Goal: Transaction & Acquisition: Book appointment/travel/reservation

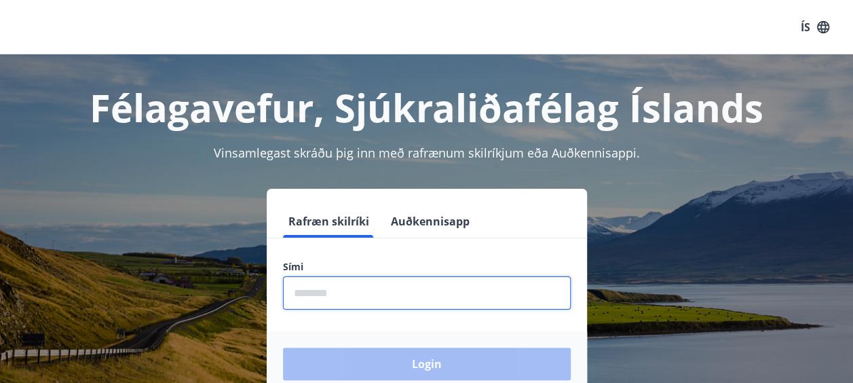
click at [362, 291] on input "phone" at bounding box center [427, 292] width 288 height 33
type input "********"
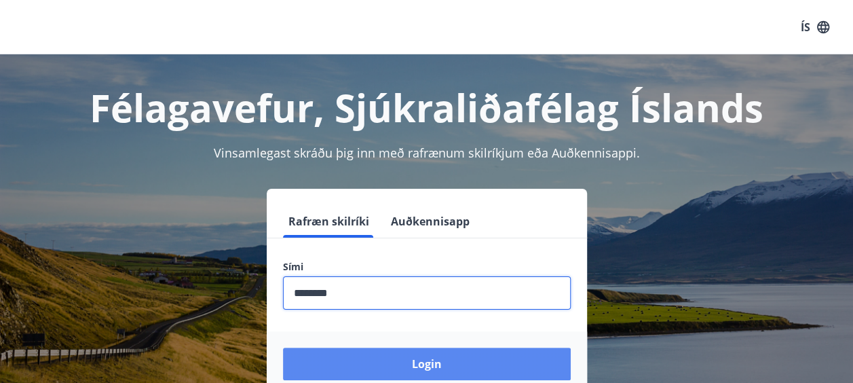
click at [426, 362] on button "Login" at bounding box center [427, 363] width 288 height 33
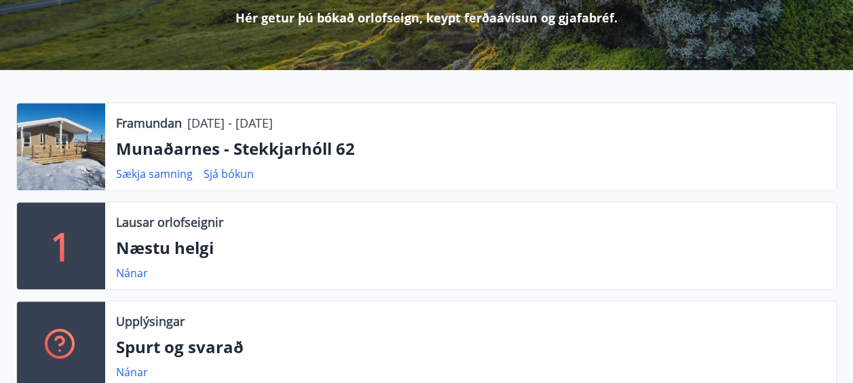
scroll to position [244, 0]
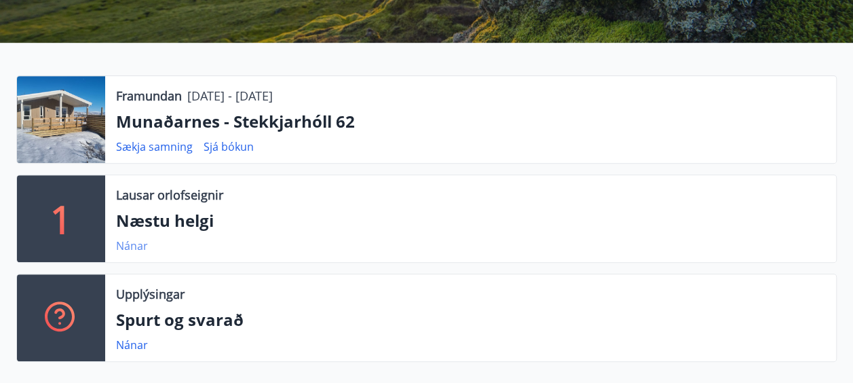
click at [128, 242] on link "Nánar" at bounding box center [132, 245] width 32 height 15
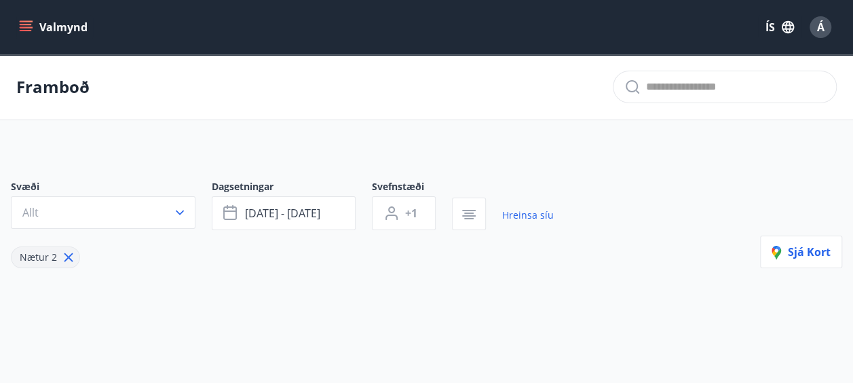
type input "*"
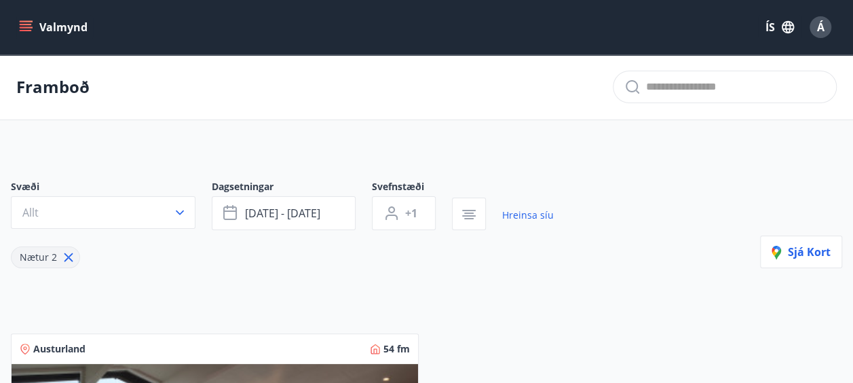
click at [23, 23] on icon "menu" at bounding box center [26, 27] width 14 height 14
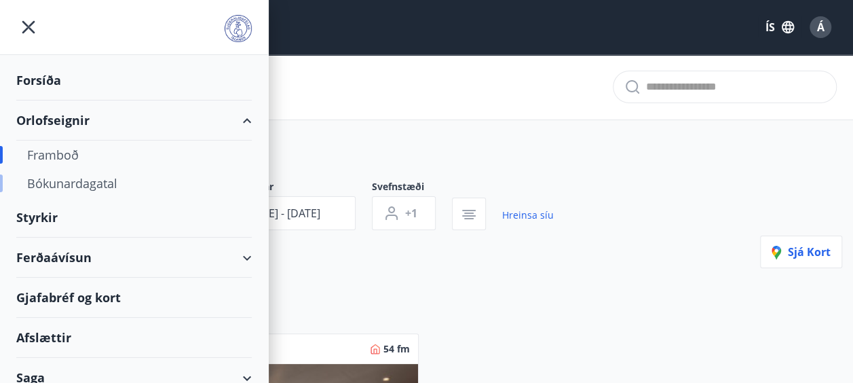
click at [95, 180] on div "Bókunardagatal" at bounding box center [134, 183] width 214 height 28
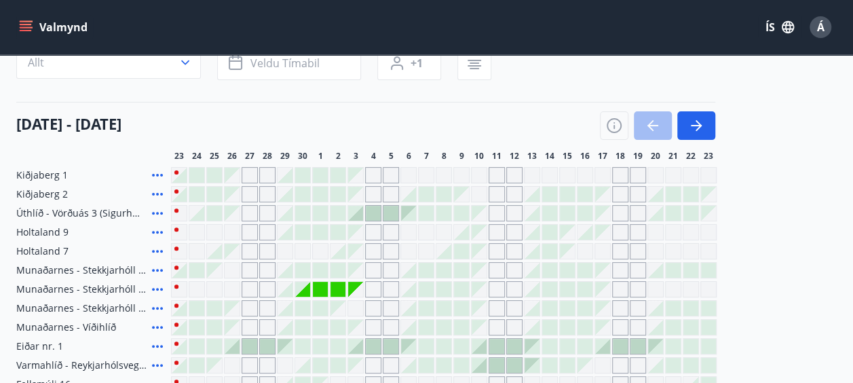
scroll to position [127, 0]
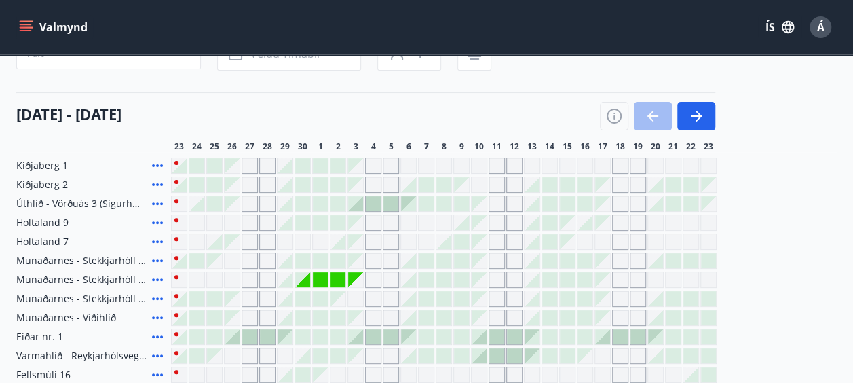
click at [157, 275] on icon at bounding box center [157, 279] width 16 height 16
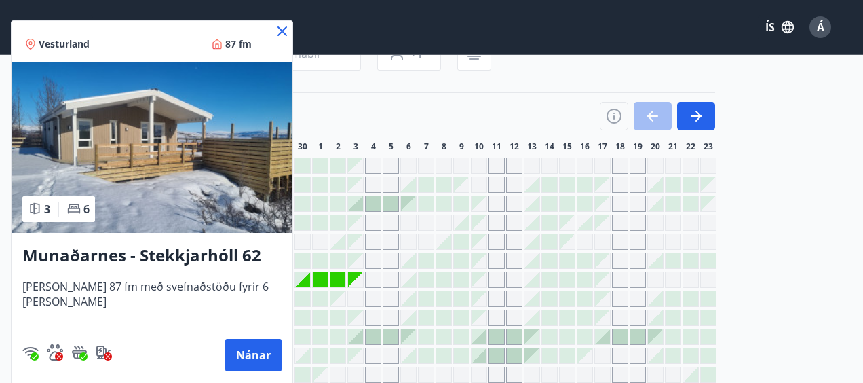
drag, startPoint x: 157, startPoint y: 275, endPoint x: 520, endPoint y: 74, distance: 414.6
click at [520, 74] on div at bounding box center [431, 191] width 863 height 383
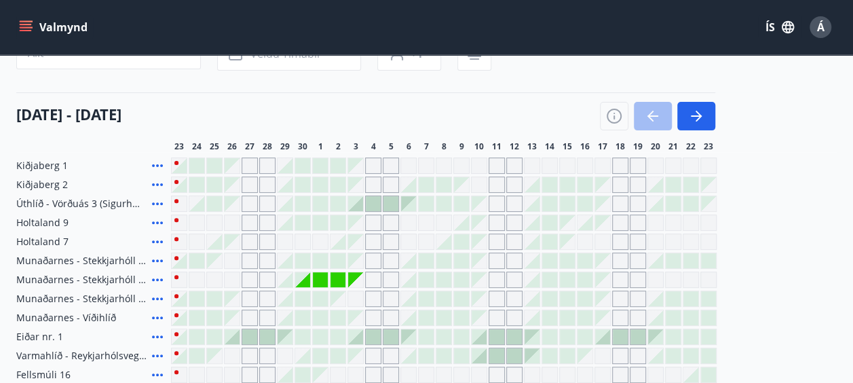
click at [157, 275] on icon at bounding box center [157, 279] width 16 height 16
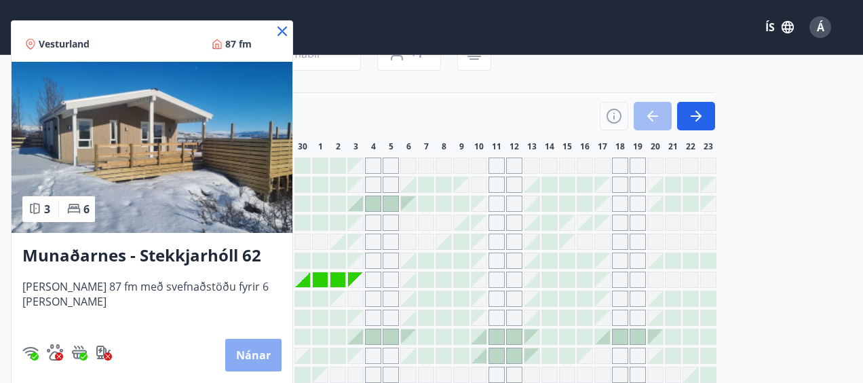
click at [244, 354] on button "Nánar" at bounding box center [253, 355] width 56 height 33
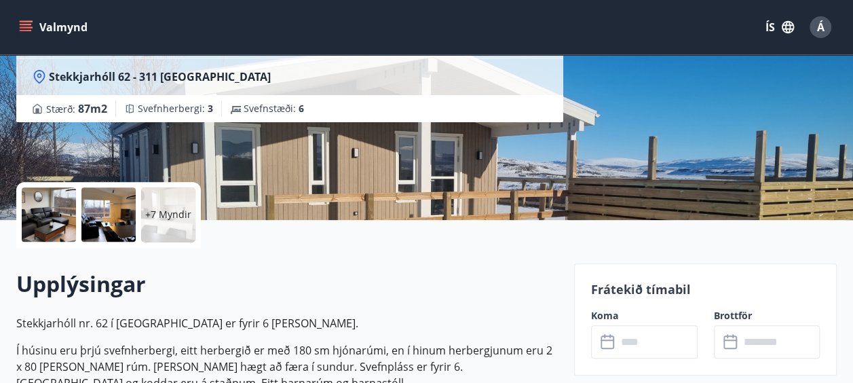
scroll to position [190, 0]
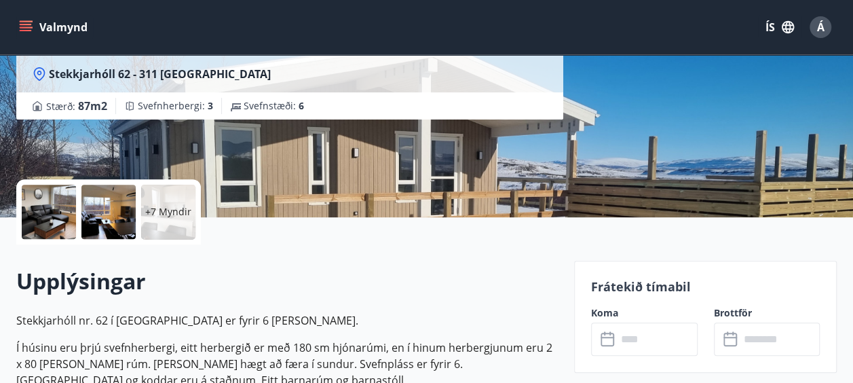
click at [45, 205] on div at bounding box center [49, 212] width 54 height 54
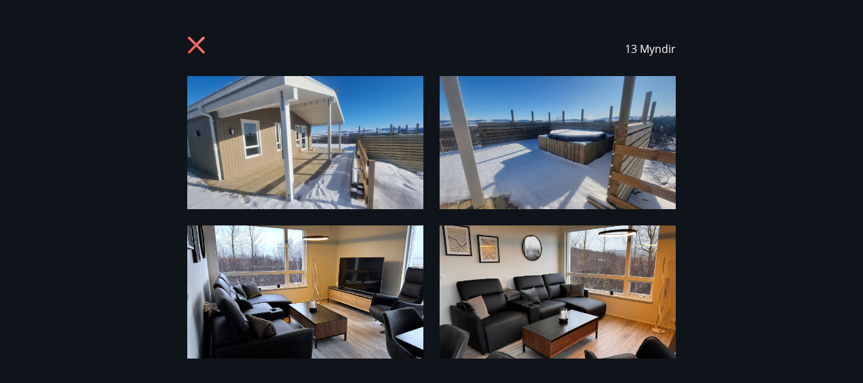
click at [193, 43] on icon at bounding box center [196, 45] width 17 height 17
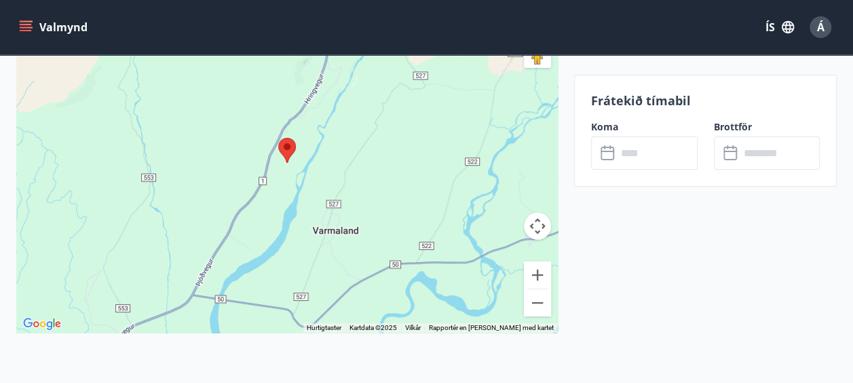
scroll to position [2524, 0]
click at [533, 271] on button "Zoom inn" at bounding box center [537, 274] width 27 height 27
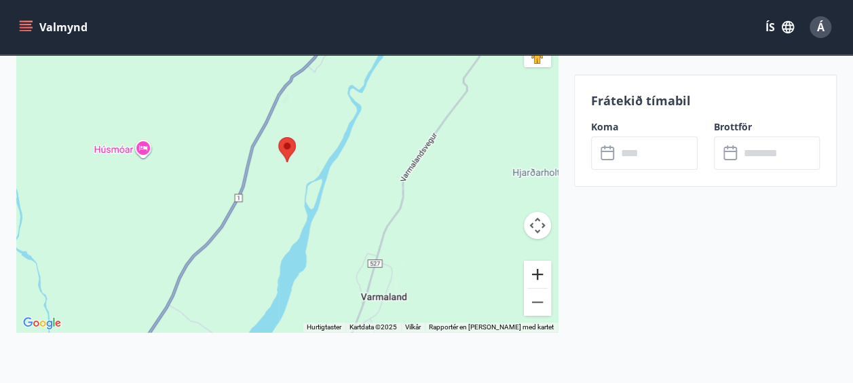
click at [533, 271] on button "Zoom inn" at bounding box center [537, 274] width 27 height 27
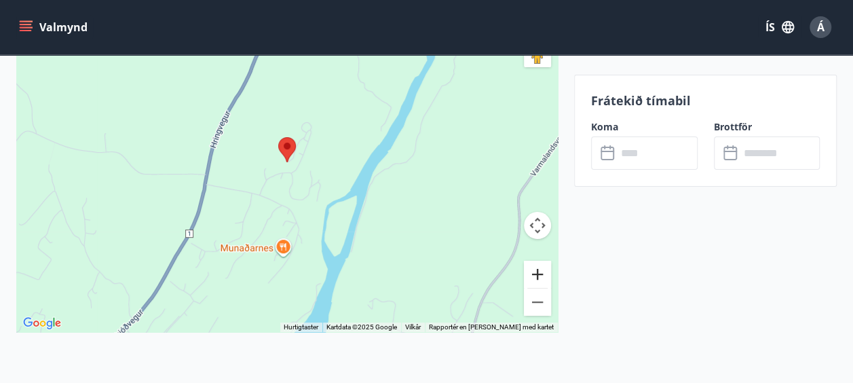
click at [533, 271] on button "Zoom inn" at bounding box center [537, 274] width 27 height 27
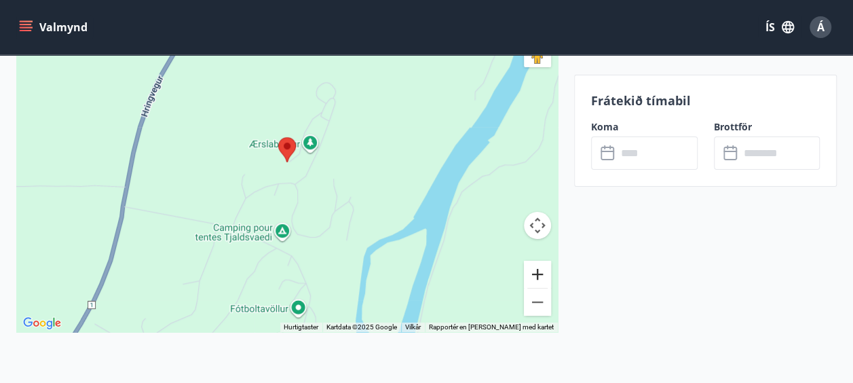
click at [533, 271] on button "Zoom inn" at bounding box center [537, 274] width 27 height 27
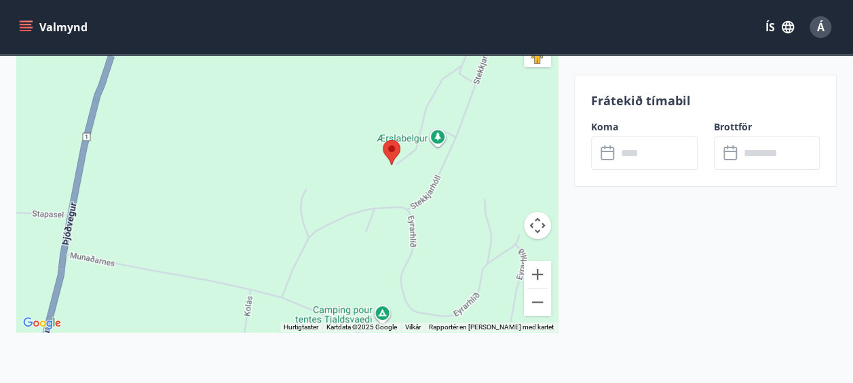
drag, startPoint x: 392, startPoint y: 224, endPoint x: 498, endPoint y: 227, distance: 106.6
click at [498, 227] on div at bounding box center [286, 162] width 541 height 339
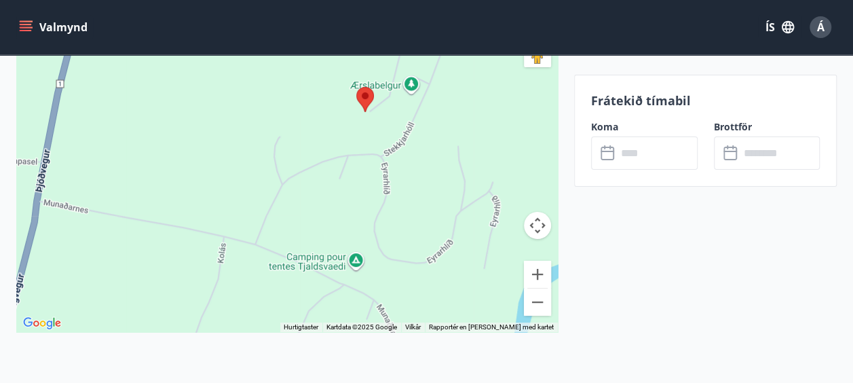
drag, startPoint x: 247, startPoint y: 254, endPoint x: 220, endPoint y: 199, distance: 61.3
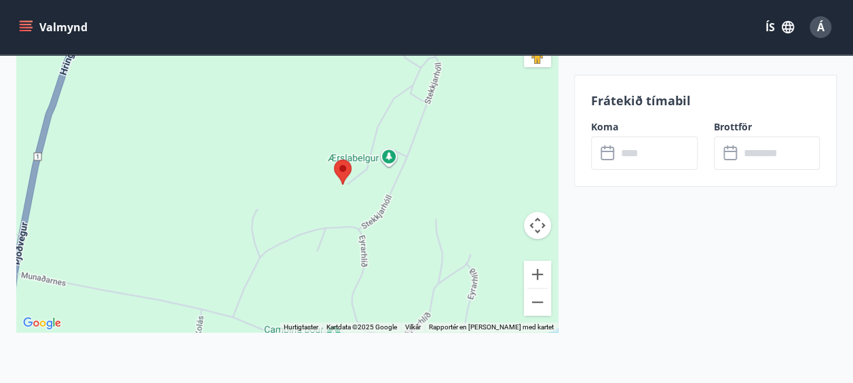
drag, startPoint x: 327, startPoint y: 190, endPoint x: 305, endPoint y: 266, distance: 79.0
click at [305, 266] on div at bounding box center [286, 162] width 541 height 339
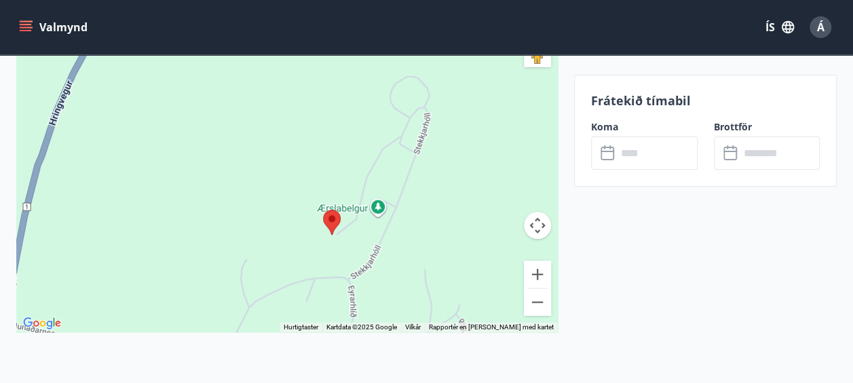
drag, startPoint x: 420, startPoint y: 177, endPoint x: 405, endPoint y: 229, distance: 54.3
click at [405, 229] on div at bounding box center [286, 162] width 541 height 339
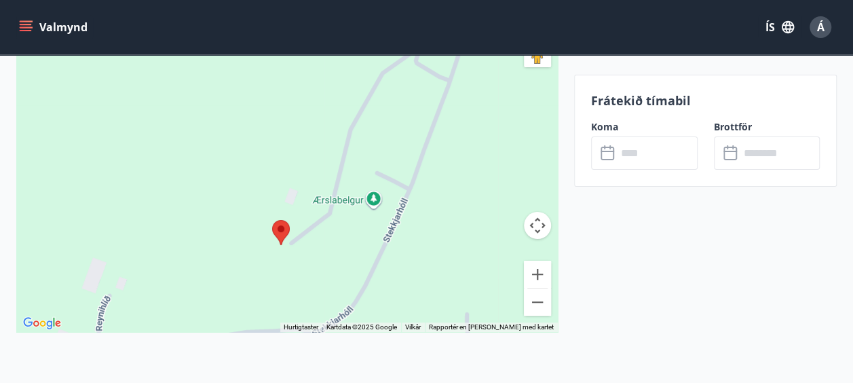
click at [441, 190] on div at bounding box center [286, 162] width 541 height 339
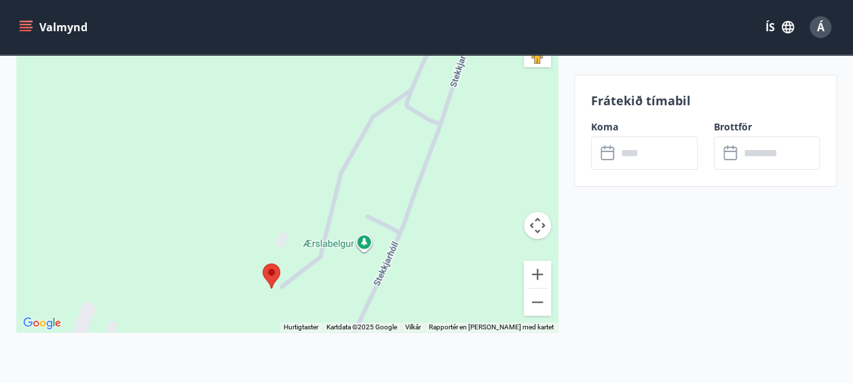
drag, startPoint x: 441, startPoint y: 190, endPoint x: 432, endPoint y: 236, distance: 47.1
click at [432, 236] on div at bounding box center [286, 162] width 541 height 339
click at [269, 270] on img at bounding box center [272, 277] width 18 height 25
click at [271, 269] on img at bounding box center [272, 277] width 18 height 25
click at [303, 223] on div "Bruk piltastene for å navigere." at bounding box center [286, 162] width 541 height 339
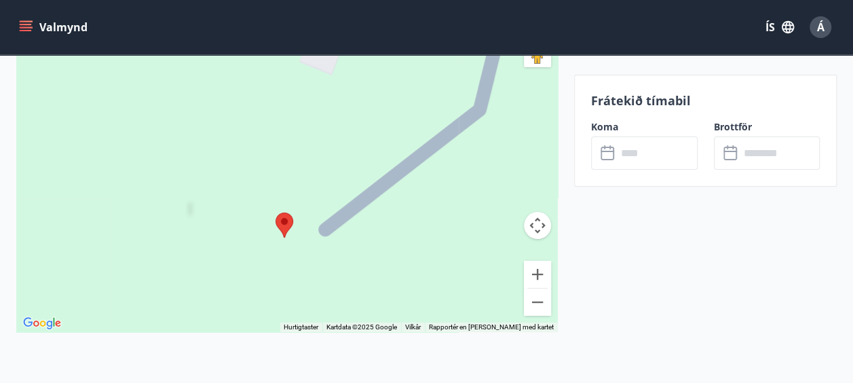
drag, startPoint x: 311, startPoint y: 252, endPoint x: 421, endPoint y: -1, distance: 275.9
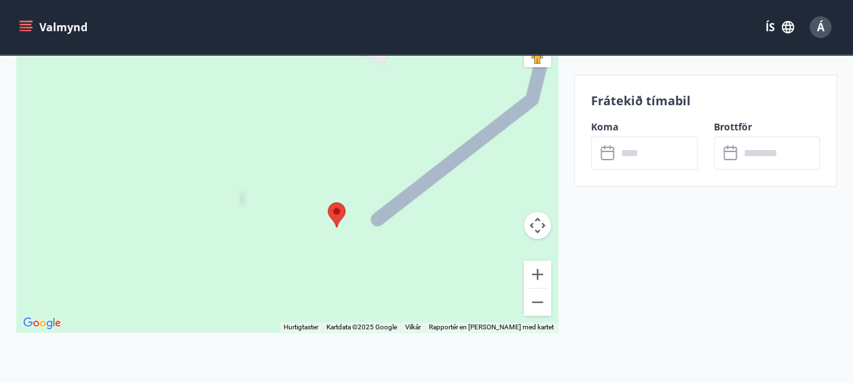
drag, startPoint x: 375, startPoint y: 210, endPoint x: 425, endPoint y: 201, distance: 51.1
click at [425, 201] on div at bounding box center [286, 162] width 541 height 339
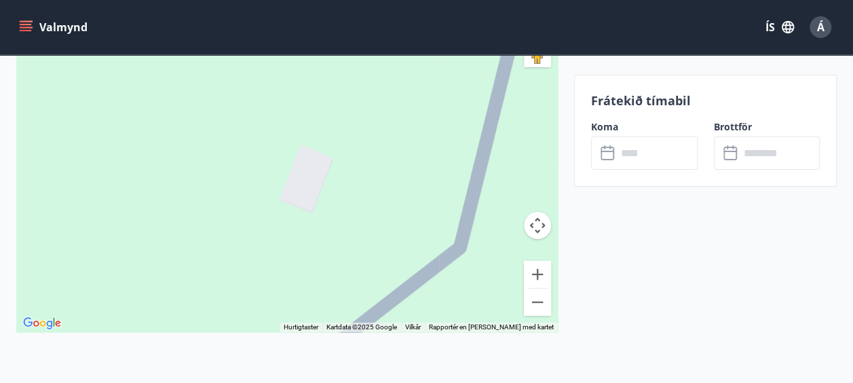
drag, startPoint x: 347, startPoint y: 157, endPoint x: 270, endPoint y: 323, distance: 182.7
click at [270, 323] on div at bounding box center [286, 162] width 541 height 339
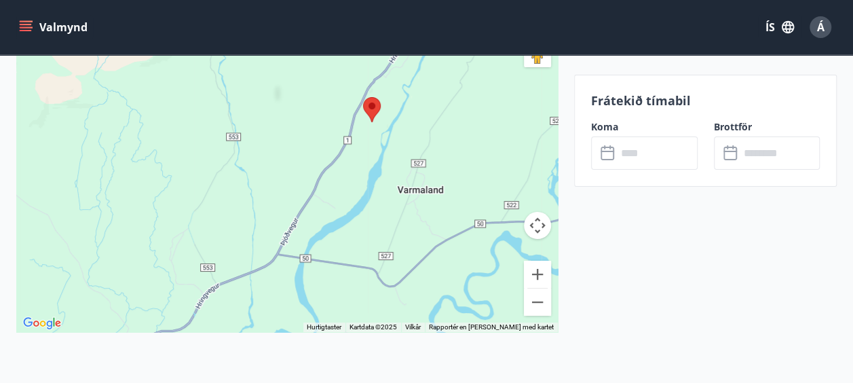
drag, startPoint x: 455, startPoint y: 246, endPoint x: 452, endPoint y: 179, distance: 67.2
click at [452, 179] on div at bounding box center [286, 162] width 541 height 339
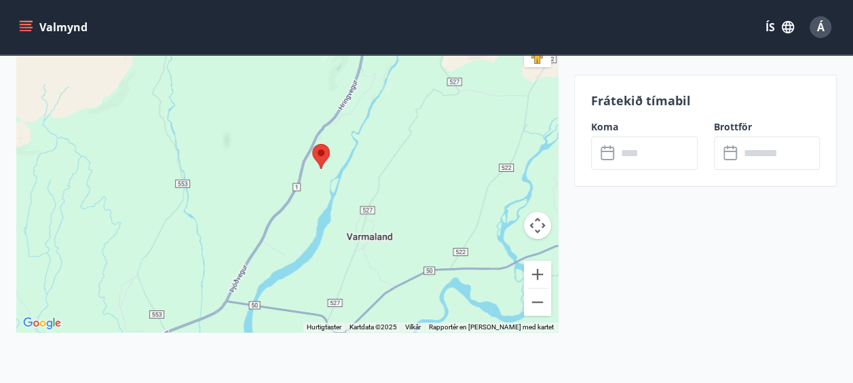
drag, startPoint x: 394, startPoint y: 236, endPoint x: 343, endPoint y: 282, distance: 68.2
click at [343, 282] on div at bounding box center [286, 162] width 541 height 339
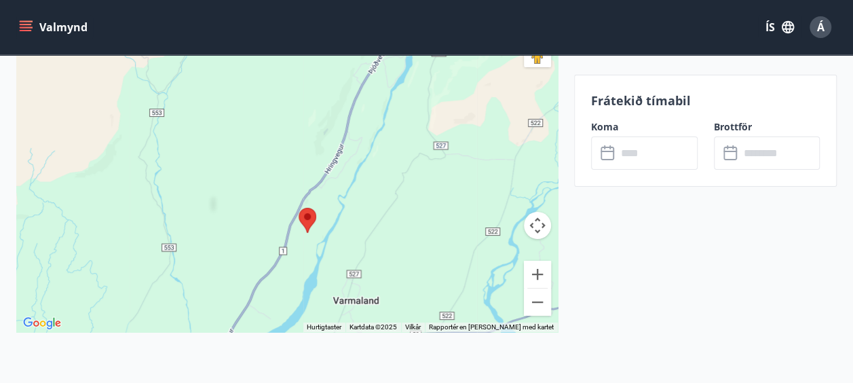
drag, startPoint x: 320, startPoint y: 263, endPoint x: 307, endPoint y: 332, distance: 70.5
click at [307, 332] on div "Stekkjarhóll 62 - 311 Borgarnesi ← Flytt mot venstre → Flytt mot høyre ↑ Flytt …" at bounding box center [286, 173] width 541 height 425
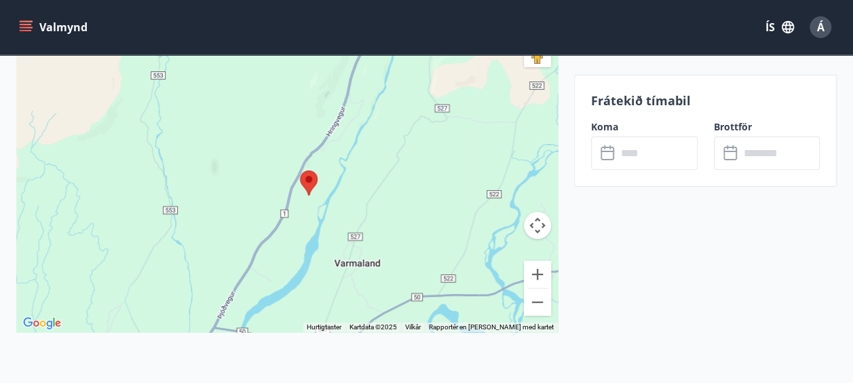
drag, startPoint x: 354, startPoint y: 219, endPoint x: 354, endPoint y: 174, distance: 45.5
click at [354, 174] on div at bounding box center [286, 162] width 541 height 339
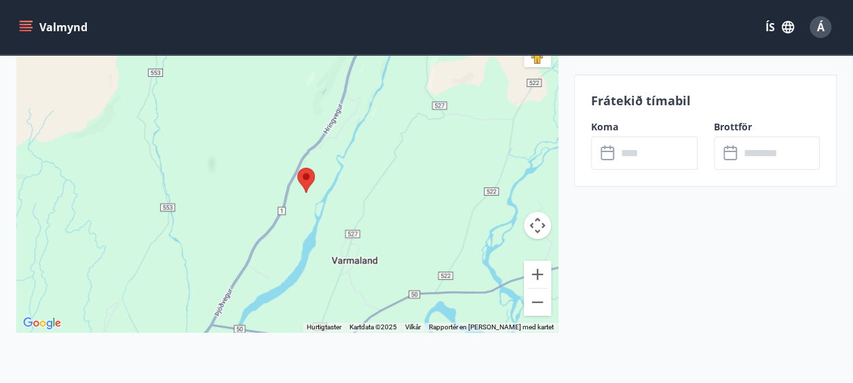
click at [366, 179] on div at bounding box center [286, 162] width 541 height 339
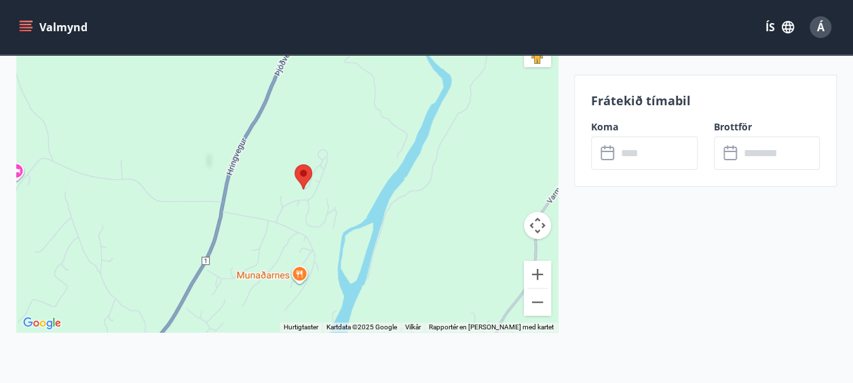
drag, startPoint x: 294, startPoint y: 208, endPoint x: 472, endPoint y: 168, distance: 182.2
click at [472, 168] on div at bounding box center [286, 162] width 541 height 339
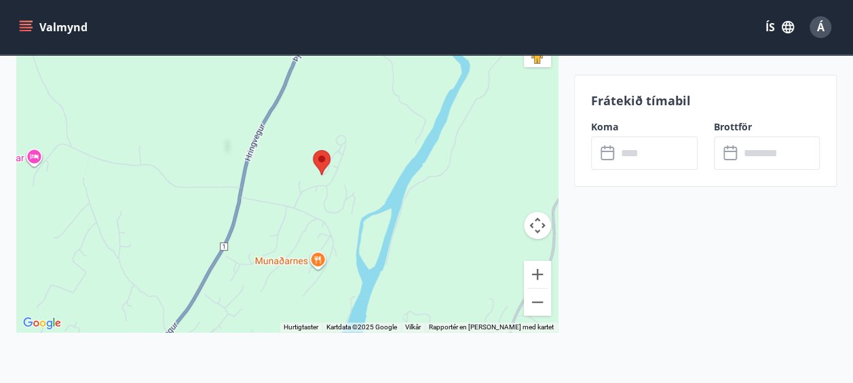
drag, startPoint x: 434, startPoint y: 182, endPoint x: 453, endPoint y: 166, distance: 25.0
click at [453, 166] on div at bounding box center [286, 162] width 541 height 339
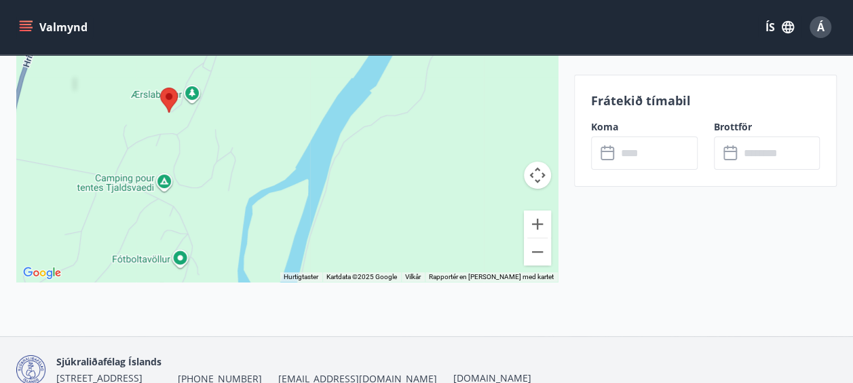
scroll to position [2458, 0]
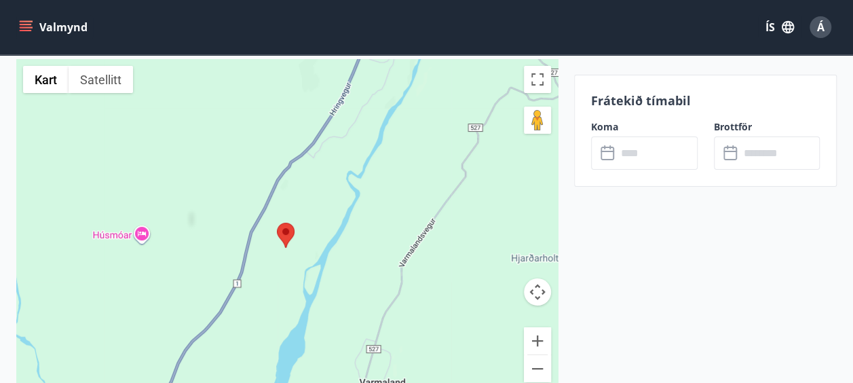
drag, startPoint x: 347, startPoint y: 276, endPoint x: 427, endPoint y: 277, distance: 80.1
click at [427, 277] on div at bounding box center [286, 228] width 541 height 339
click at [535, 335] on button "Zoom inn" at bounding box center [537, 340] width 27 height 27
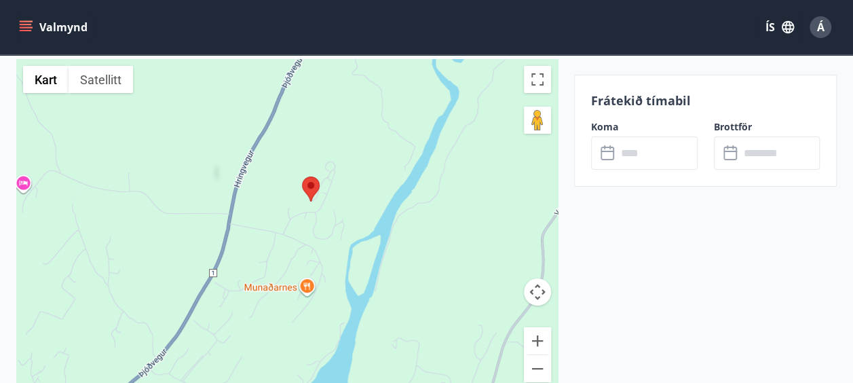
drag, startPoint x: 436, startPoint y: 309, endPoint x: 461, endPoint y: 244, distance: 69.2
click at [461, 244] on div at bounding box center [286, 228] width 541 height 339
click at [537, 337] on button "Zoom inn" at bounding box center [537, 340] width 27 height 27
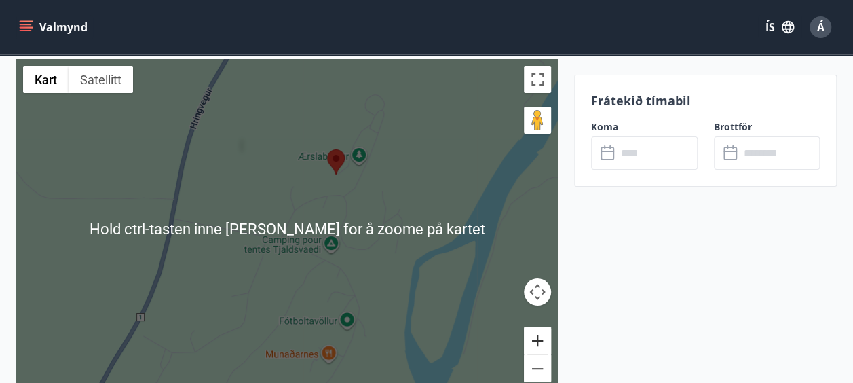
scroll to position [2468, 0]
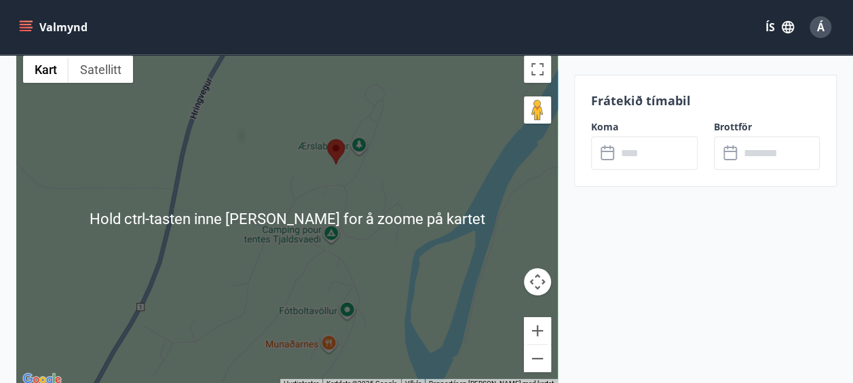
click at [378, 260] on div at bounding box center [286, 218] width 541 height 339
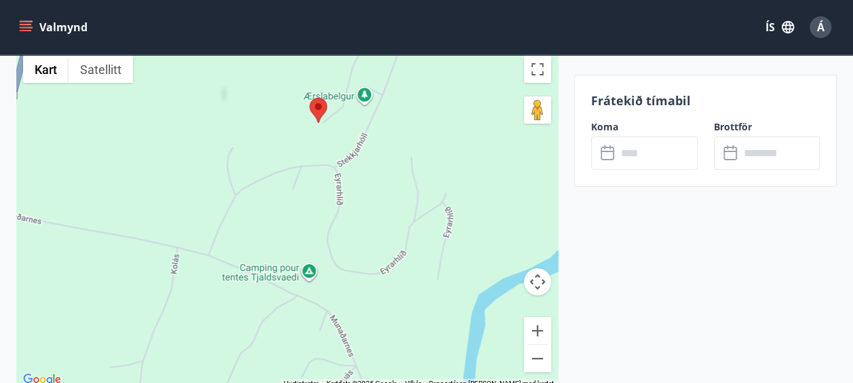
click at [354, 204] on div at bounding box center [286, 218] width 541 height 339
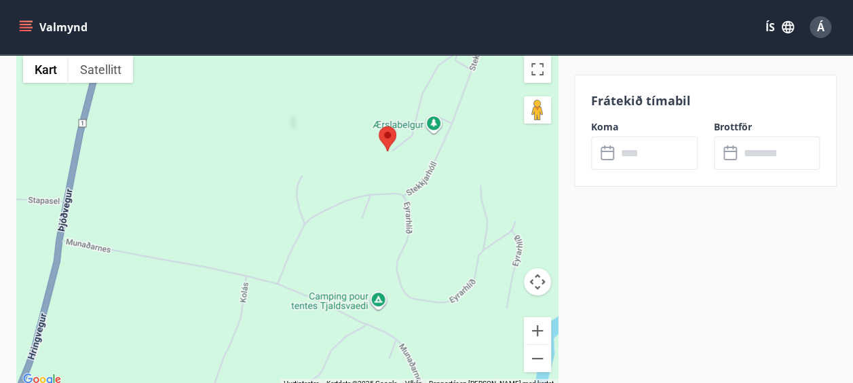
drag, startPoint x: 297, startPoint y: 206, endPoint x: 368, endPoint y: 235, distance: 76.1
click at [368, 235] on div at bounding box center [286, 218] width 541 height 339
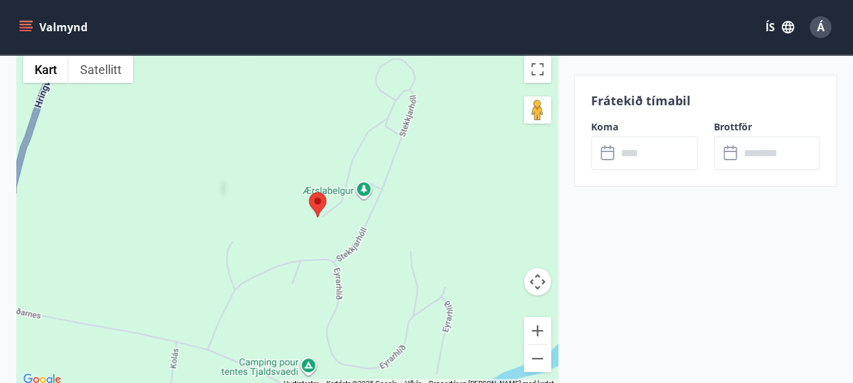
drag, startPoint x: 453, startPoint y: 155, endPoint x: 383, endPoint y: 223, distance: 97.4
click at [383, 223] on div at bounding box center [286, 218] width 541 height 339
click at [536, 327] on button "Zoom inn" at bounding box center [537, 330] width 27 height 27
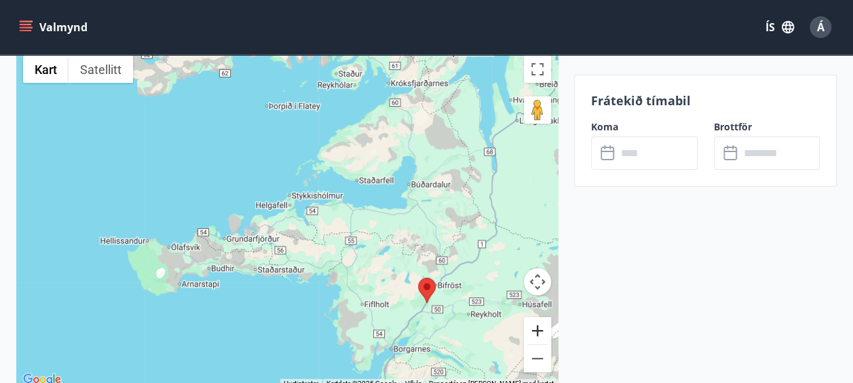
scroll to position [127, 0]
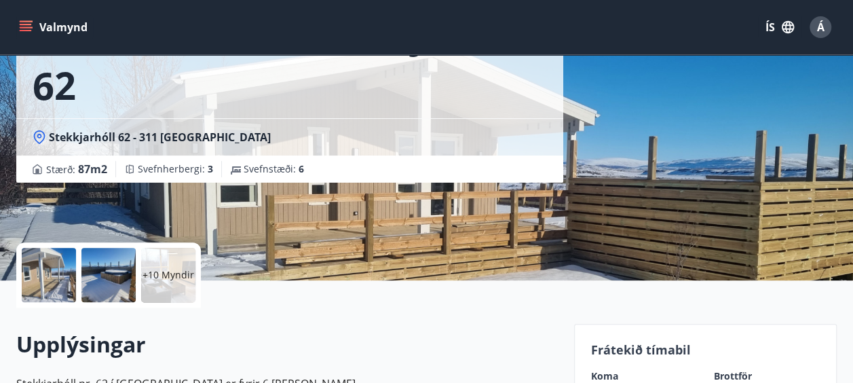
click at [167, 275] on p "+10 Myndir" at bounding box center [168, 275] width 52 height 14
click at [156, 269] on p "+10 Myndir" at bounding box center [168, 275] width 52 height 14
click at [106, 272] on div at bounding box center [108, 275] width 54 height 54
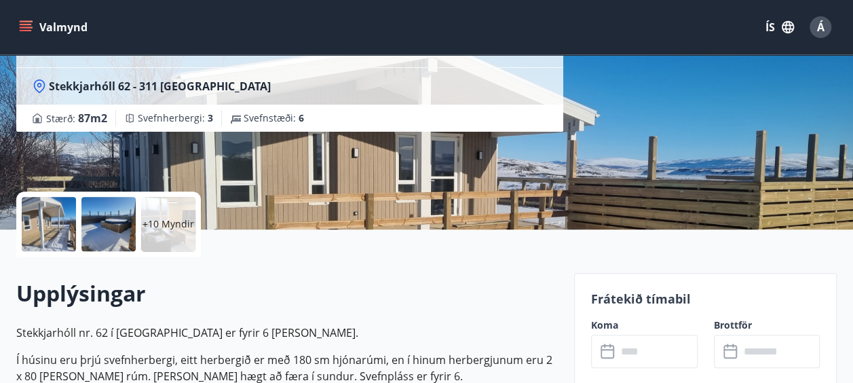
scroll to position [193, 0]
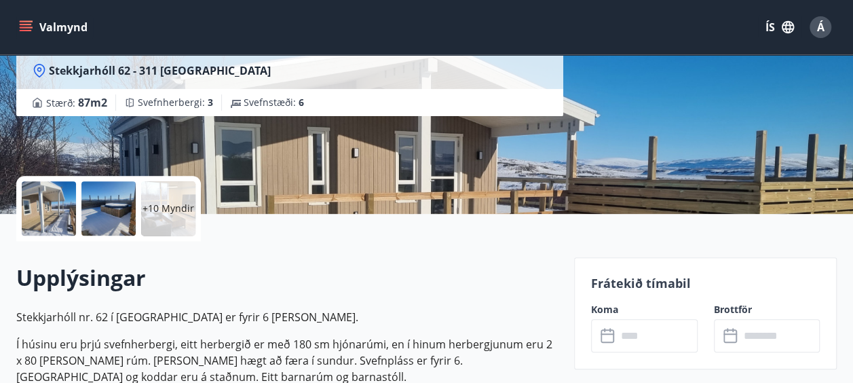
click at [42, 202] on div at bounding box center [49, 208] width 54 height 54
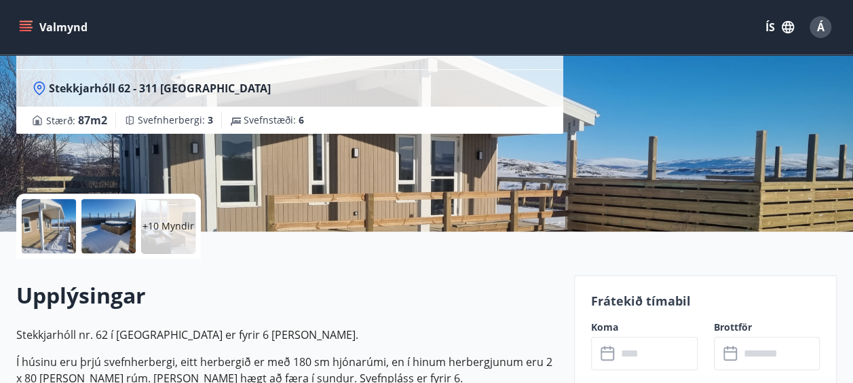
scroll to position [190, 0]
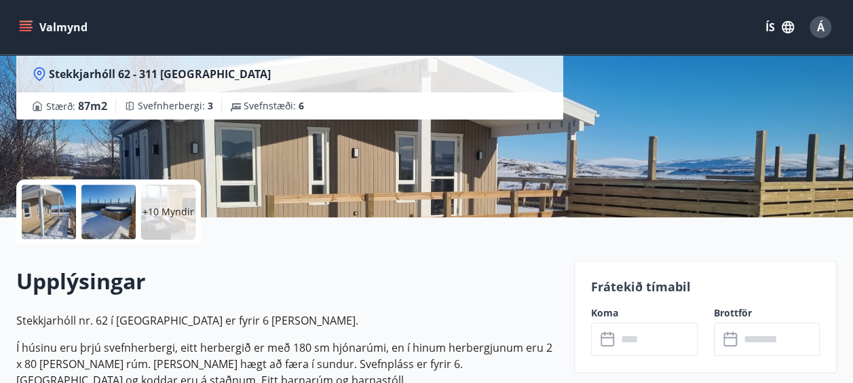
click at [155, 213] on p "+10 Myndir" at bounding box center [168, 212] width 52 height 14
click at [157, 213] on p "+10 Myndir" at bounding box center [168, 212] width 52 height 14
click at [157, 211] on p "+10 Myndir" at bounding box center [168, 212] width 52 height 14
click at [22, 23] on icon "menu" at bounding box center [26, 27] width 14 height 14
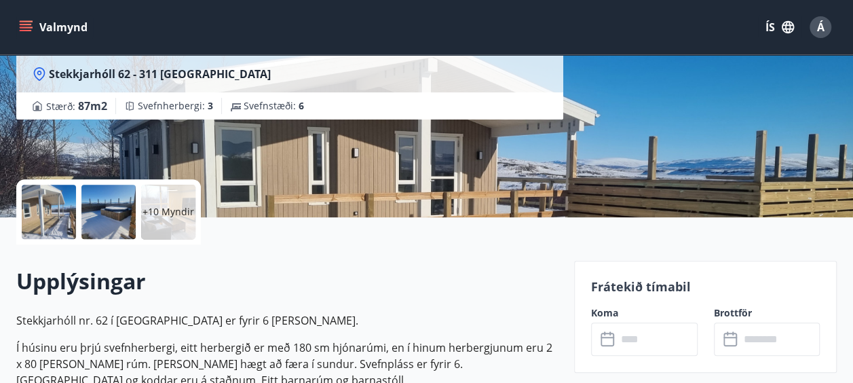
click at [24, 21] on icon "menu" at bounding box center [27, 21] width 15 height 1
click at [52, 21] on button "Valmynd" at bounding box center [54, 27] width 77 height 24
click at [22, 22] on icon "menu" at bounding box center [27, 21] width 15 height 1
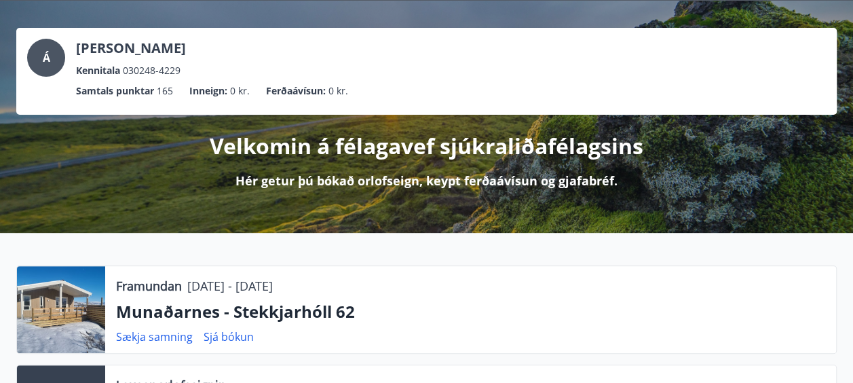
scroll to position [81, 0]
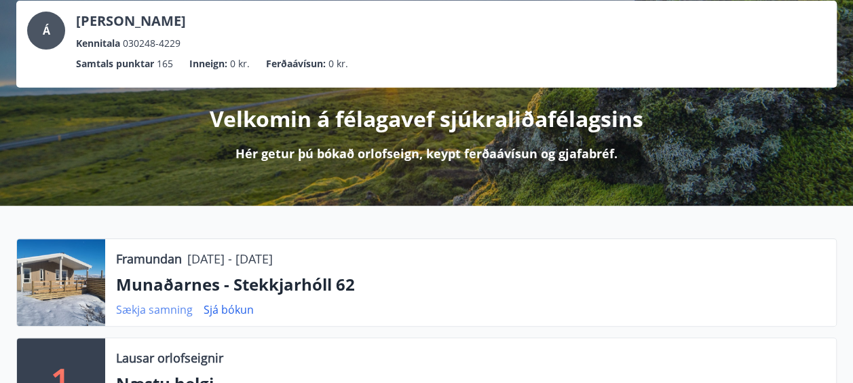
click at [167, 305] on link "Sækja samning" at bounding box center [154, 309] width 77 height 15
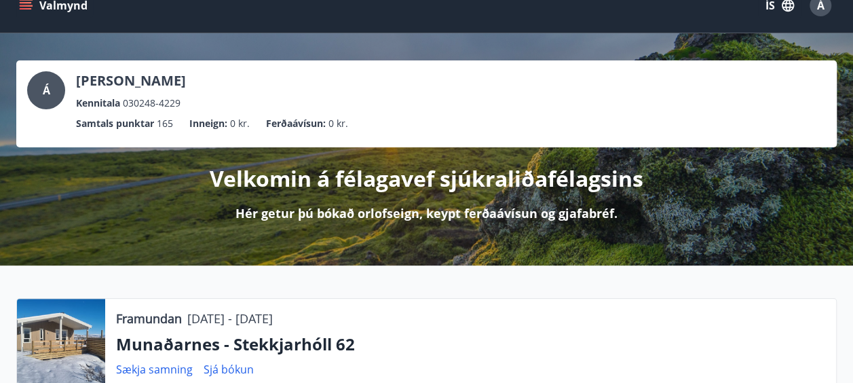
scroll to position [0, 0]
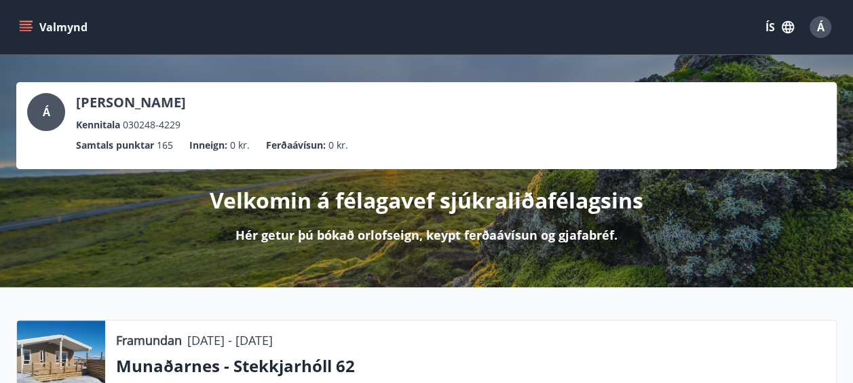
click at [24, 21] on icon "menu" at bounding box center [27, 21] width 15 height 1
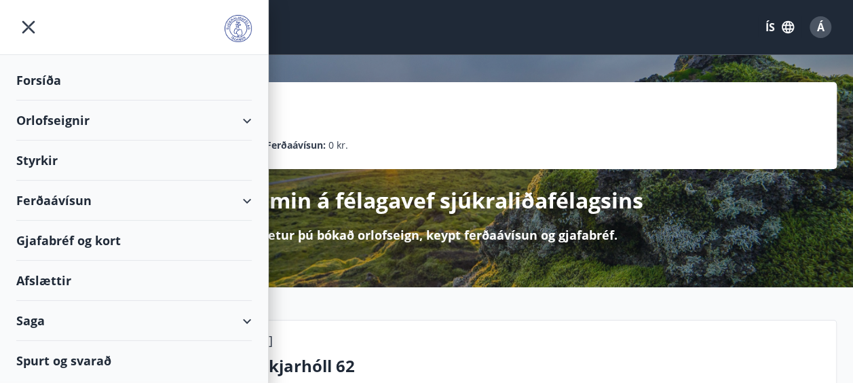
click at [61, 117] on div "Orlofseignir" at bounding box center [133, 120] width 235 height 40
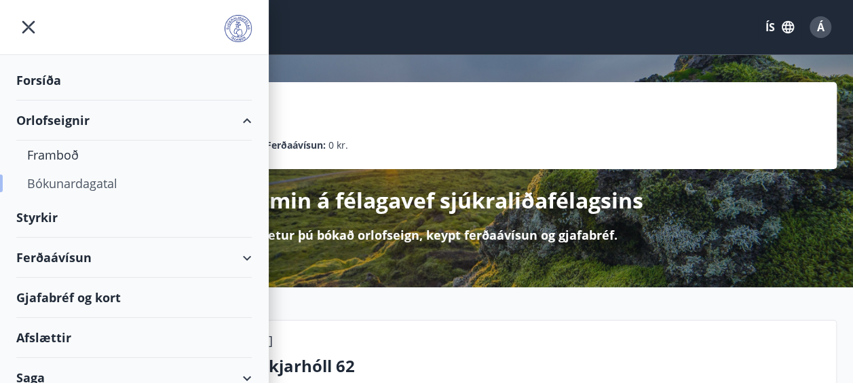
click at [92, 180] on div "Bókunardagatal" at bounding box center [134, 183] width 214 height 28
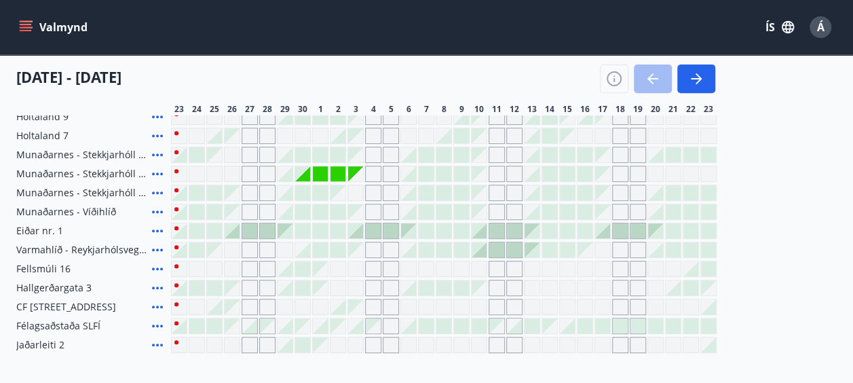
scroll to position [228, 0]
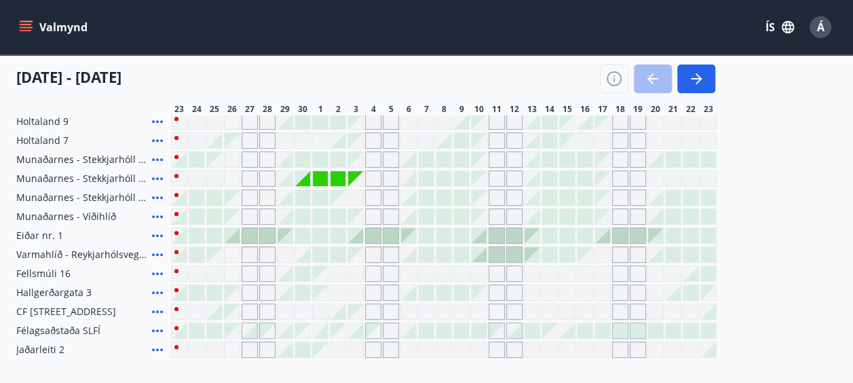
drag, startPoint x: 849, startPoint y: 135, endPoint x: 548, endPoint y: 353, distance: 372.3
click at [548, 353] on div "Gráir dagar eru ekki bókanlegir" at bounding box center [549, 349] width 16 height 16
click at [693, 80] on icon "button" at bounding box center [696, 79] width 16 height 16
click at [687, 70] on button "button" at bounding box center [696, 78] width 38 height 28
click at [696, 77] on icon "button" at bounding box center [696, 79] width 16 height 16
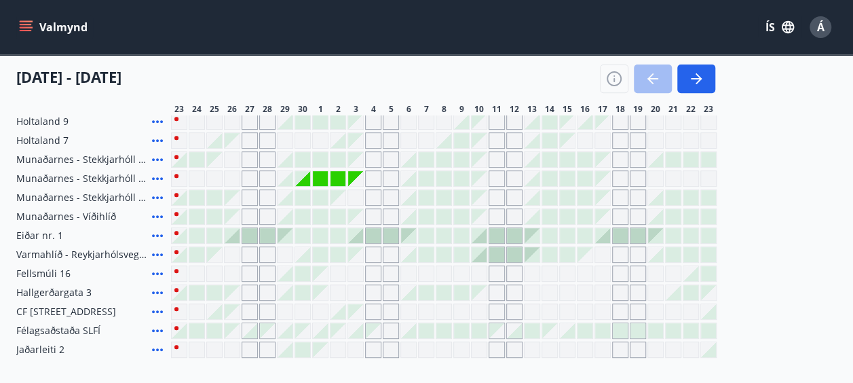
click at [696, 77] on icon "button" at bounding box center [696, 79] width 16 height 16
click at [43, 117] on span "Holtaland 9" at bounding box center [42, 122] width 52 height 14
click at [689, 79] on icon "button" at bounding box center [696, 79] width 16 height 16
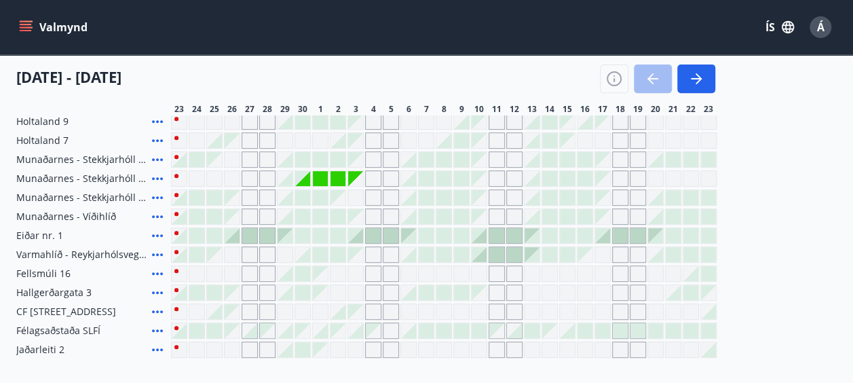
click at [689, 78] on icon "button" at bounding box center [696, 79] width 16 height 16
click at [58, 117] on span "Holtaland 9" at bounding box center [42, 122] width 52 height 14
click at [43, 117] on span "Holtaland 9" at bounding box center [42, 122] width 52 height 14
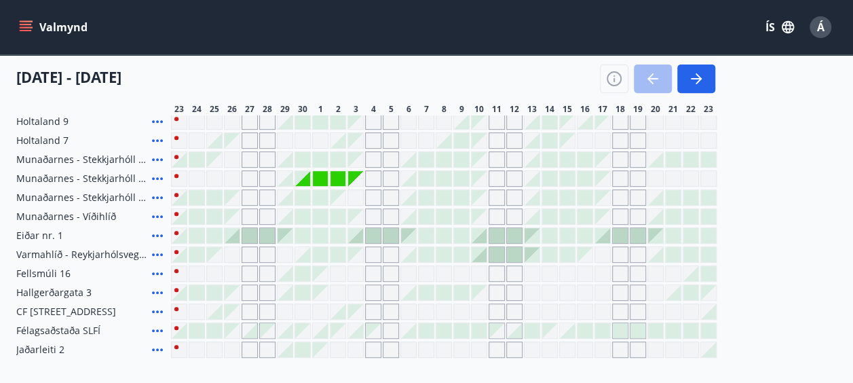
click at [64, 136] on span "Holtaland 7" at bounding box center [42, 141] width 52 height 14
click at [698, 76] on icon "button" at bounding box center [698, 78] width 6 height 11
click at [688, 76] on div "Svæði Allt Dagsetningar Veldu tímabil Svefnstæði +1 23 september - 23 október 2…" at bounding box center [426, 138] width 820 height 438
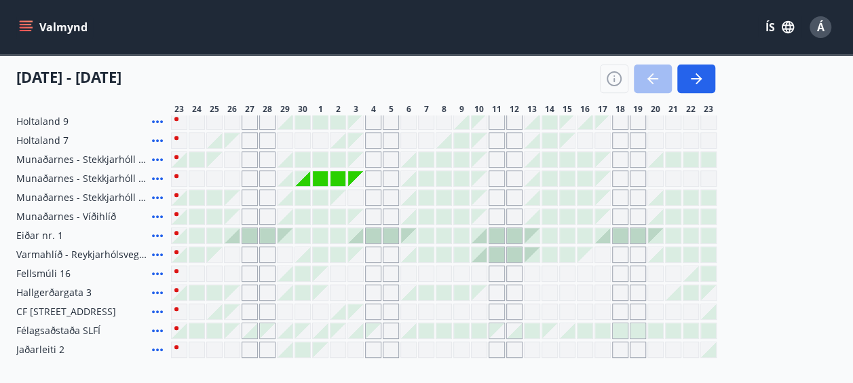
click at [30, 153] on span "Munaðarnes - Stekkjarhóll 67" at bounding box center [81, 160] width 130 height 14
click at [29, 153] on span "Munaðarnes - Stekkjarhóll 67" at bounding box center [81, 160] width 130 height 14
click at [39, 157] on span "Munaðarnes - Stekkjarhóll 67" at bounding box center [81, 160] width 130 height 14
click at [26, 24] on icon "menu" at bounding box center [26, 24] width 12 height 1
click at [24, 23] on icon "menu" at bounding box center [26, 27] width 14 height 14
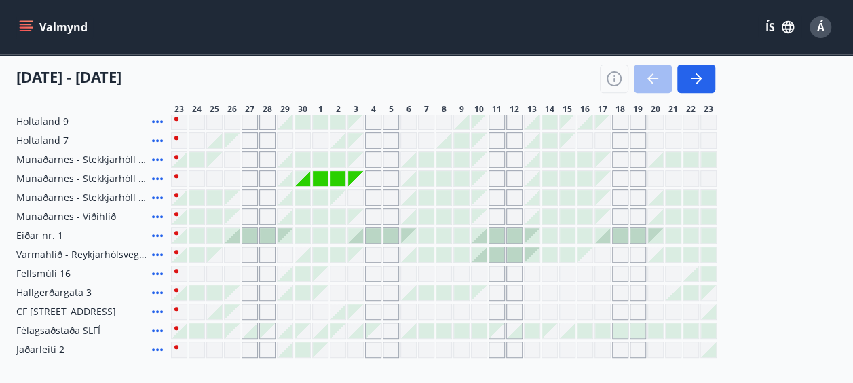
click at [653, 87] on icon "button" at bounding box center [653, 79] width 16 height 16
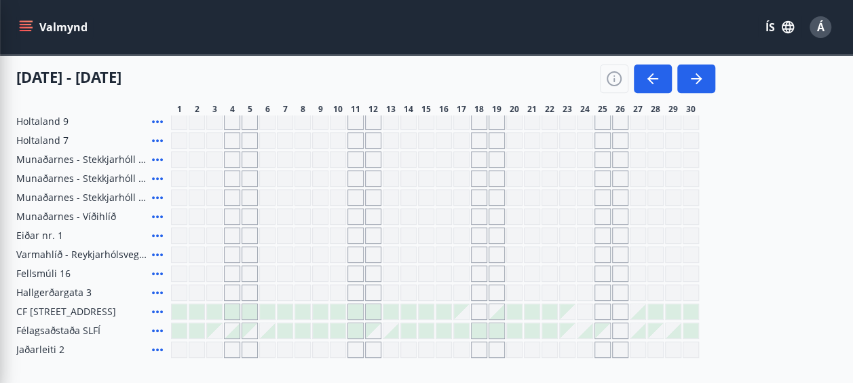
click at [27, 71] on span "Kiðjaberg 1" at bounding box center [42, 65] width 52 height 14
click at [20, 22] on icon "menu" at bounding box center [26, 27] width 14 height 14
click at [28, 20] on icon "menu" at bounding box center [26, 27] width 14 height 14
click at [828, 225] on div "Kiðjaberg 1 Kiðjaberg 2 Úthlíð - Vörðuás 3 (Sigurhæð) Holtaland 9 Gráir dagar e…" at bounding box center [426, 206] width 820 height 301
click at [700, 81] on div "Svæði Allt Dagsetningar Veldu tímabil Svefnstæði +1 01 apríl - 30 apríl 1 2 3 4…" at bounding box center [426, 138] width 820 height 438
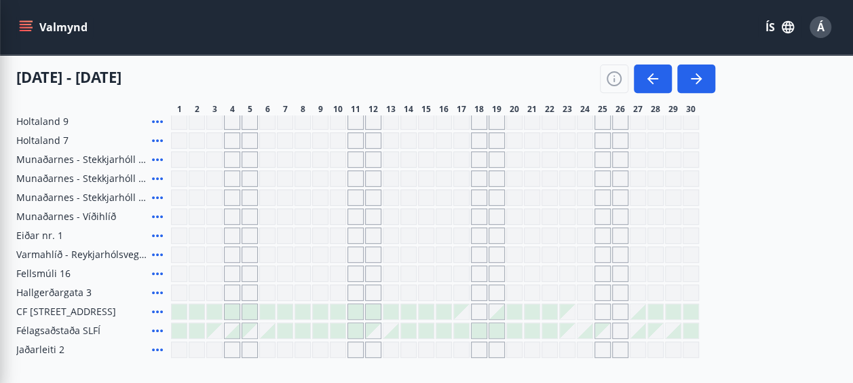
click at [693, 75] on div "Svæði Allt Dagsetningar Veldu tímabil Svefnstæði +1 01 apríl - 30 apríl 1 2 3 4…" at bounding box center [426, 138] width 820 height 438
click at [230, 115] on span "4" at bounding box center [232, 109] width 5 height 11
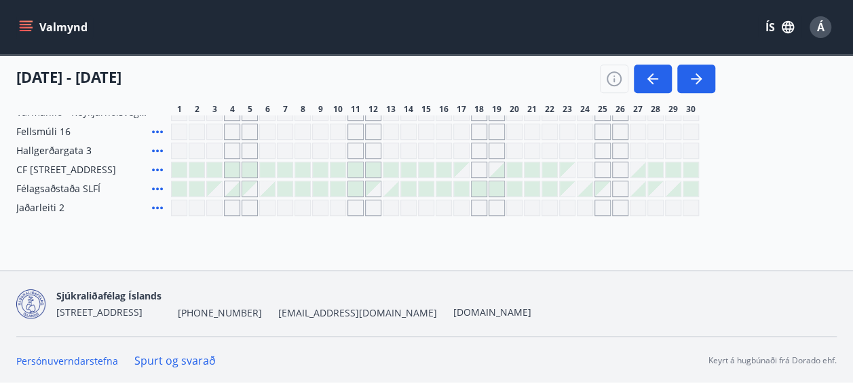
scroll to position [35, 0]
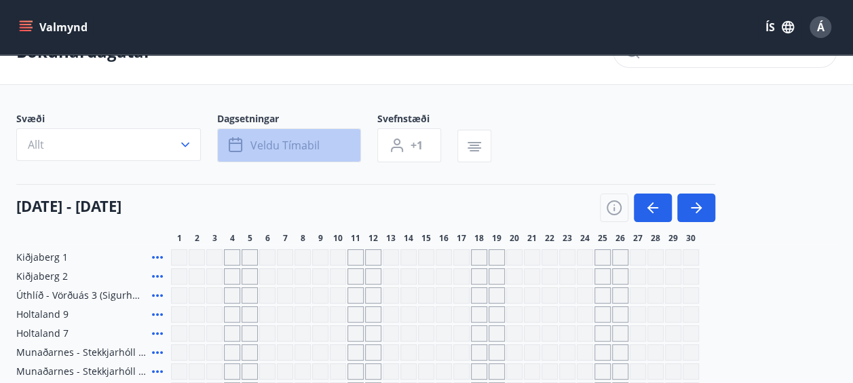
click at [237, 142] on icon "button" at bounding box center [236, 142] width 14 height 1
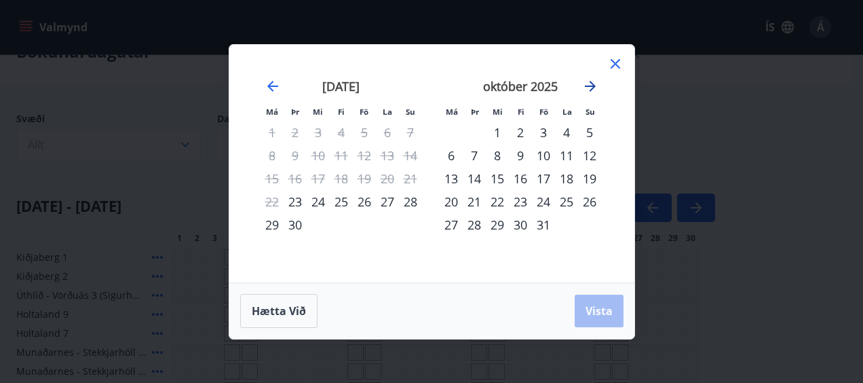
click at [590, 83] on icon "Move forward to switch to the next month." at bounding box center [590, 86] width 16 height 16
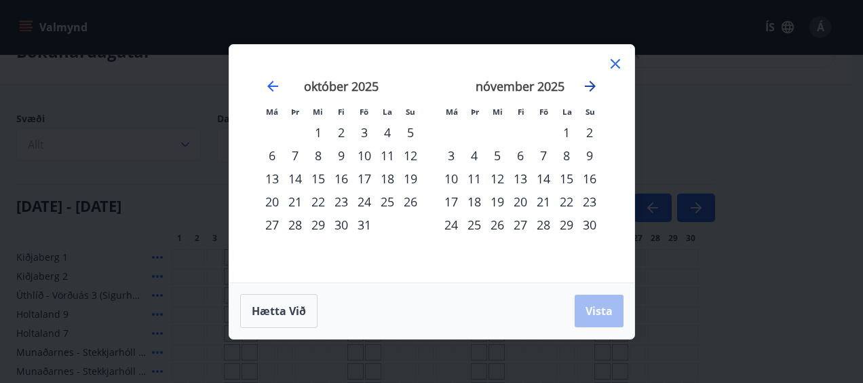
click at [590, 83] on icon "Move forward to switch to the next month." at bounding box center [590, 86] width 16 height 16
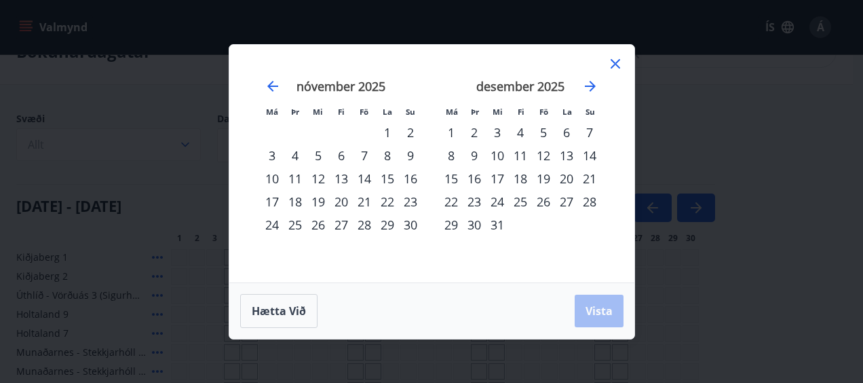
click at [529, 83] on strong "desember 2025" at bounding box center [520, 86] width 88 height 16
click at [551, 85] on strong "desember 2025" at bounding box center [520, 86] width 88 height 16
click at [508, 84] on strong "desember 2025" at bounding box center [520, 86] width 88 height 16
click at [615, 58] on icon at bounding box center [615, 64] width 16 height 16
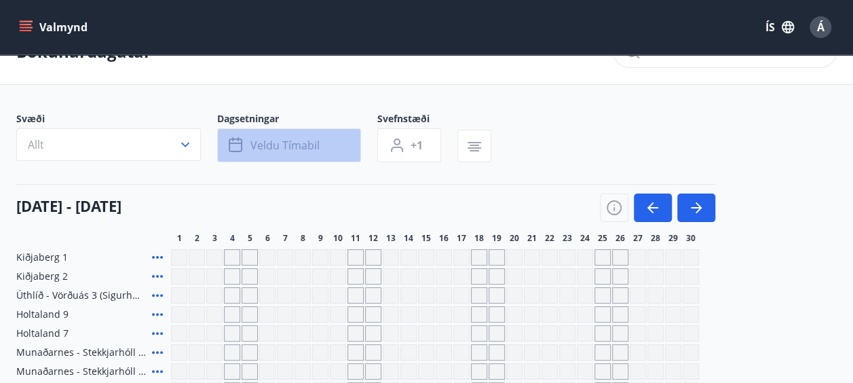
click at [231, 145] on icon "button" at bounding box center [237, 145] width 16 height 16
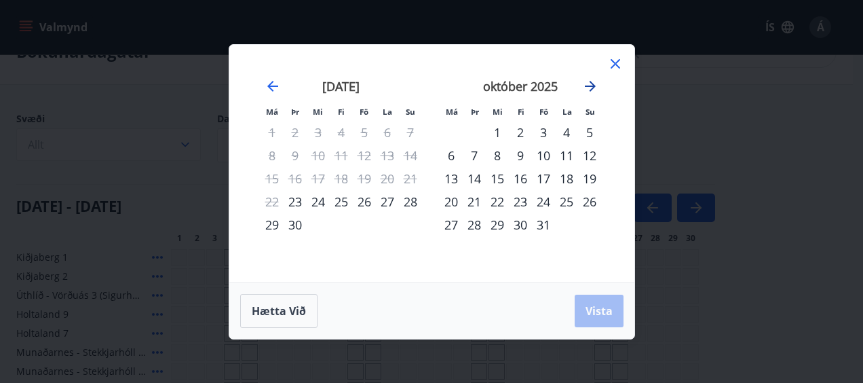
click at [588, 85] on icon "Move forward to switch to the next month." at bounding box center [590, 86] width 16 height 16
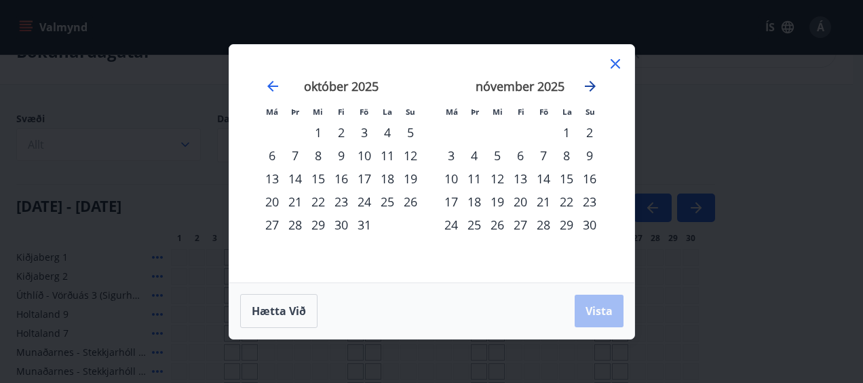
click at [588, 85] on icon "Move forward to switch to the next month." at bounding box center [590, 86] width 16 height 16
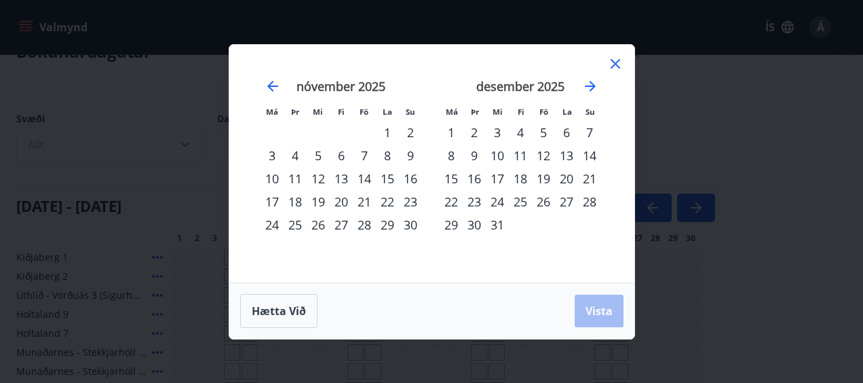
click at [592, 305] on div "Hætta við Vista" at bounding box center [431, 311] width 383 height 34
click at [615, 62] on icon at bounding box center [615, 63] width 9 height 9
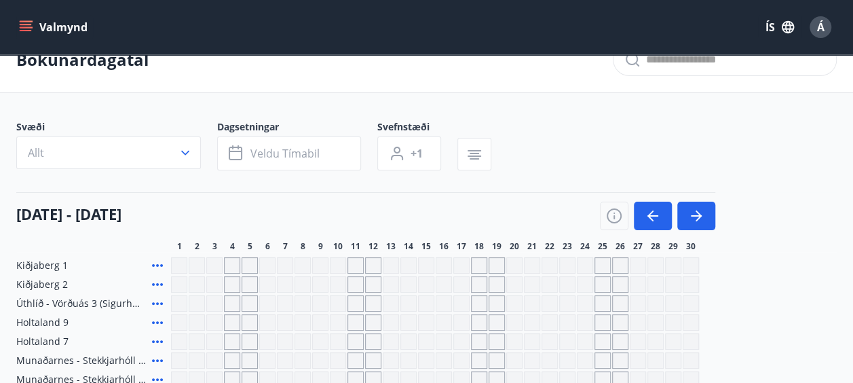
scroll to position [54, 0]
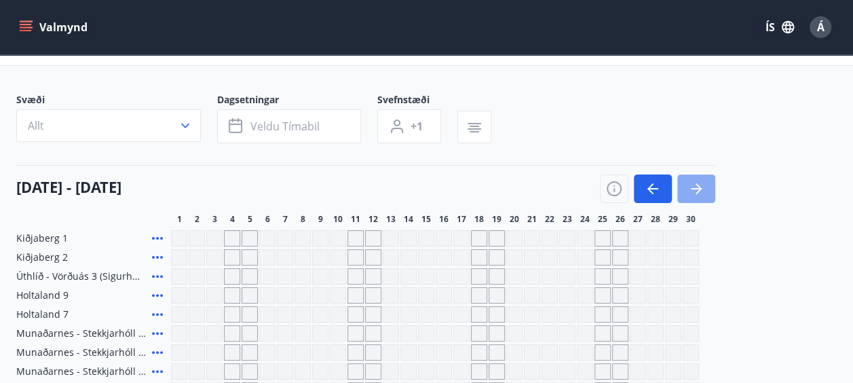
click at [689, 187] on icon "button" at bounding box center [696, 188] width 16 height 16
click at [689, 182] on icon "button" at bounding box center [696, 188] width 16 height 16
click at [185, 124] on icon "button" at bounding box center [185, 126] width 14 height 14
click at [183, 118] on div "Suðurnes Erlendis Höfuðborgarsvæðið Vestfirðir Vesturland Norðurland Austurland…" at bounding box center [426, 191] width 853 height 383
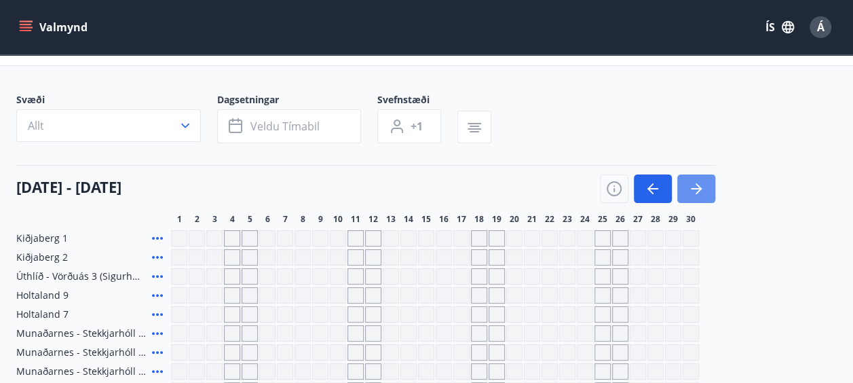
click at [474, 121] on div "Höfuðborgarsvæðið" at bounding box center [427, 115] width 286 height 28
click at [233, 119] on div "Suðurnes Erlendis Höfuðborgarsvæðið Vestfirðir Vesturland Norðurland Austurland…" at bounding box center [426, 191] width 853 height 383
click at [144, 58] on div "Suðurnes Erlendis Höfuðborgarsvæðið Vestfirðir Vesturland Norðurland Austurland…" at bounding box center [426, 191] width 853 height 383
click at [25, 16] on div "Suðurnes Erlendis Höfuðborgarsvæðið Vestfirðir Vesturland Norðurland Austurland…" at bounding box center [426, 191] width 853 height 383
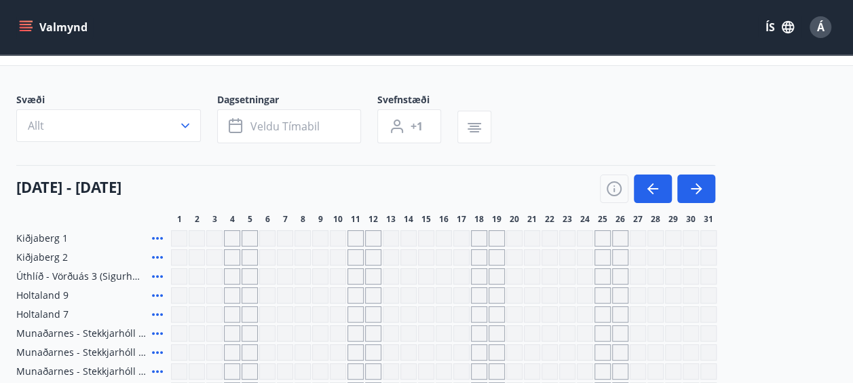
click at [23, 27] on icon "menu" at bounding box center [27, 26] width 15 height 1
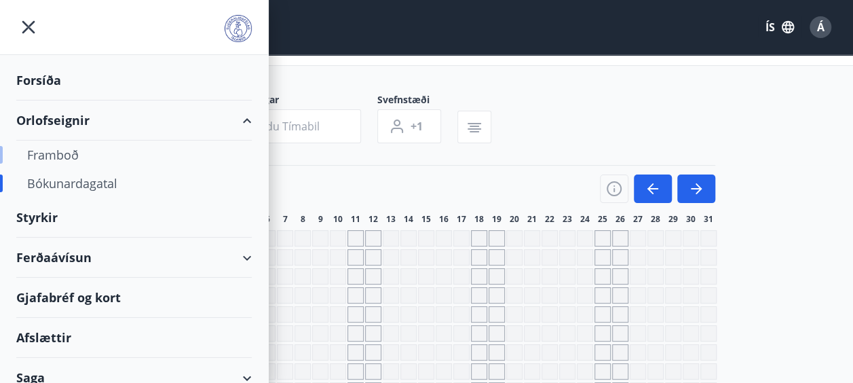
click at [56, 152] on div "Framboð" at bounding box center [134, 154] width 214 height 28
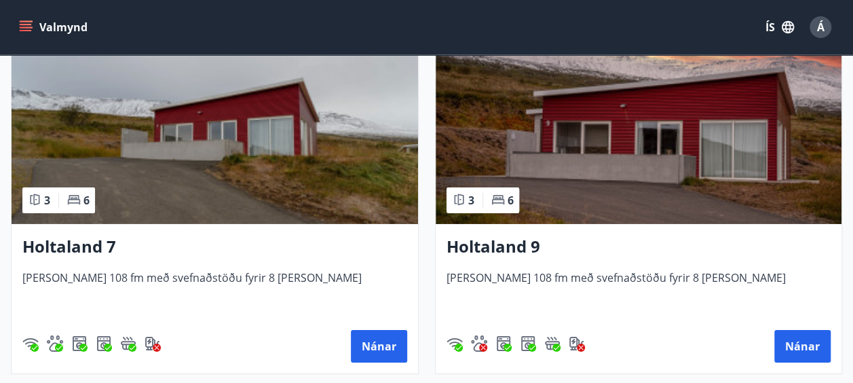
scroll to position [2144, 0]
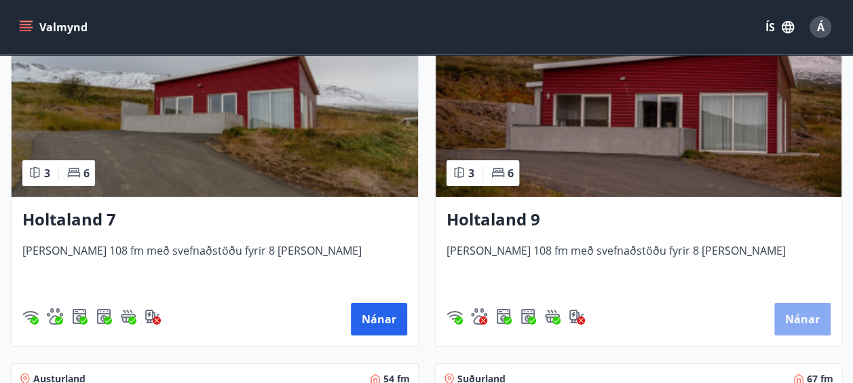
click at [802, 319] on button "Nánar" at bounding box center [802, 319] width 56 height 33
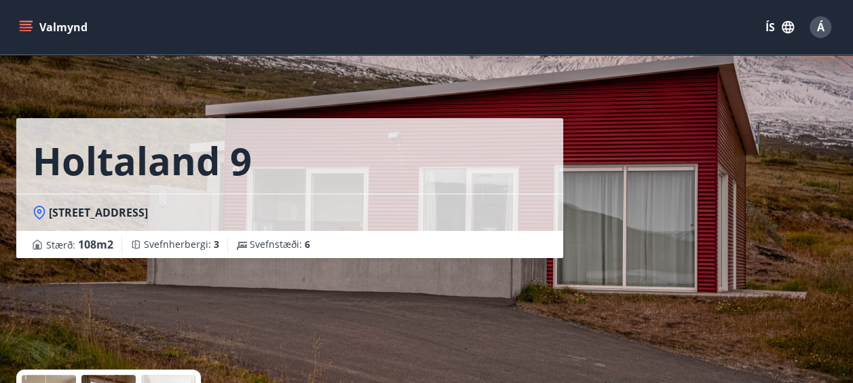
click at [26, 20] on icon "menu" at bounding box center [26, 27] width 14 height 14
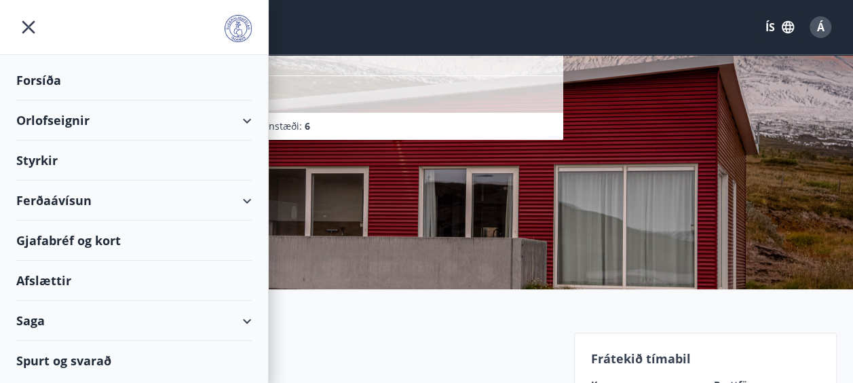
scroll to position [122, 0]
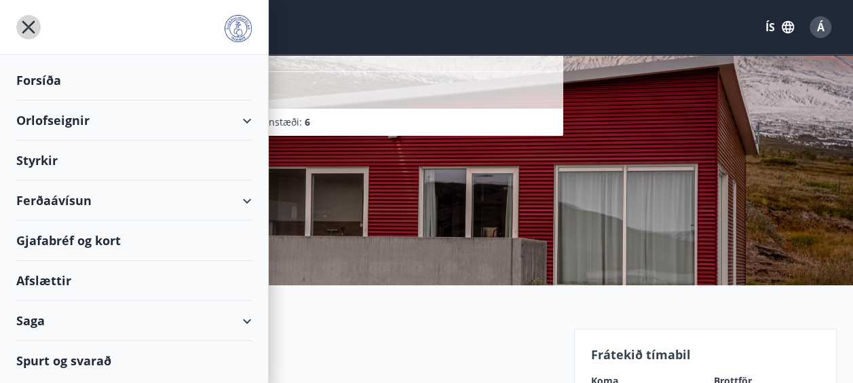
click at [22, 22] on icon "menu" at bounding box center [28, 27] width 24 height 24
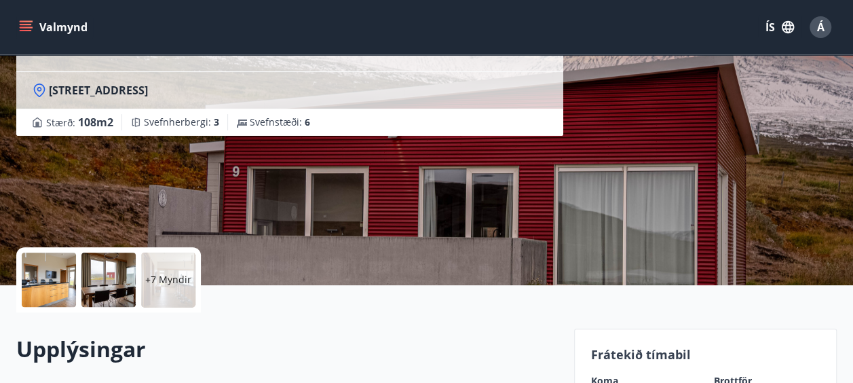
click at [25, 24] on icon "menu" at bounding box center [26, 24] width 12 height 1
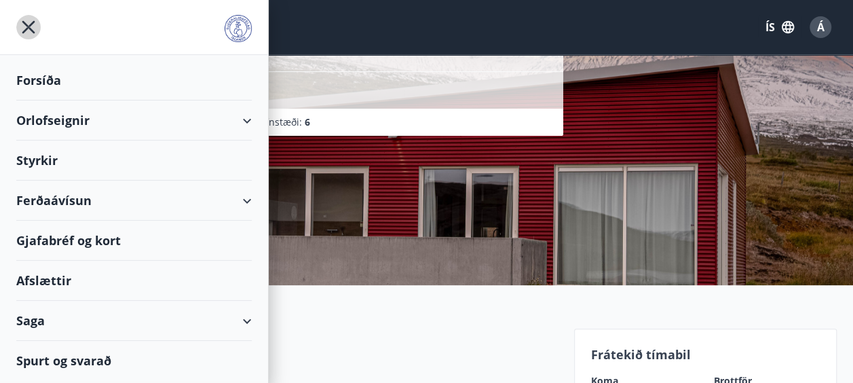
click at [22, 21] on icon "menu" at bounding box center [28, 27] width 24 height 24
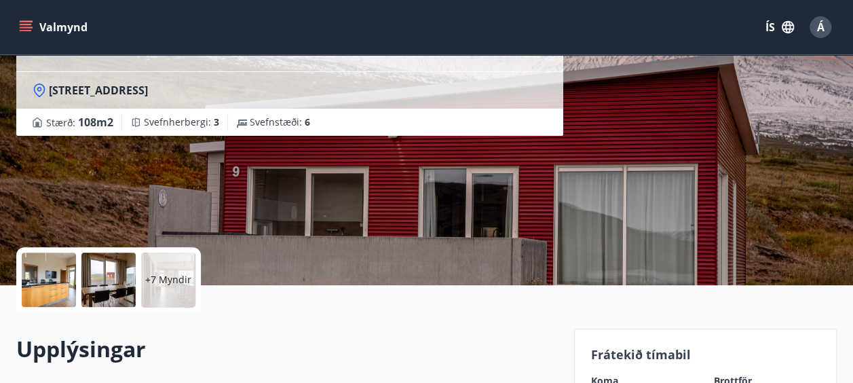
click at [56, 24] on button "Valmynd" at bounding box center [54, 27] width 77 height 24
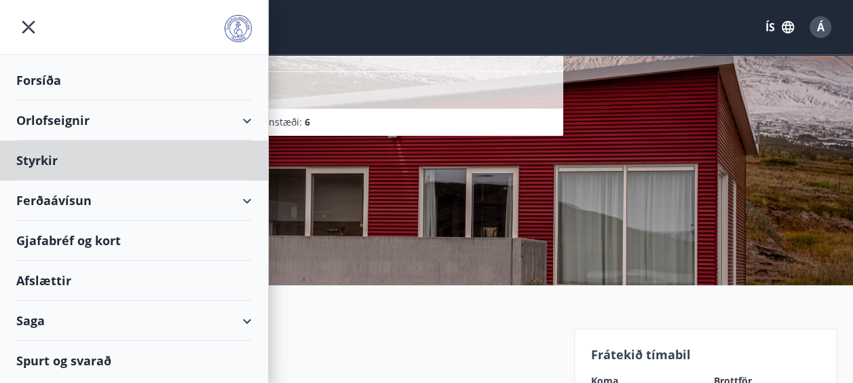
click at [33, 75] on div "Forsíða" at bounding box center [133, 80] width 235 height 40
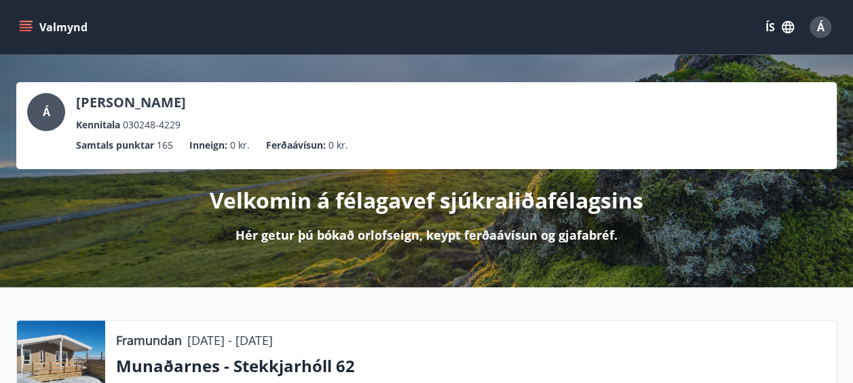
click at [23, 24] on icon "menu" at bounding box center [26, 24] width 12 height 1
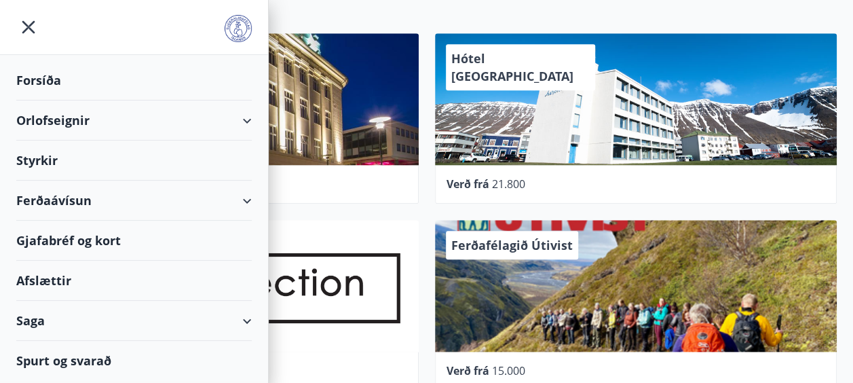
scroll to position [642, 0]
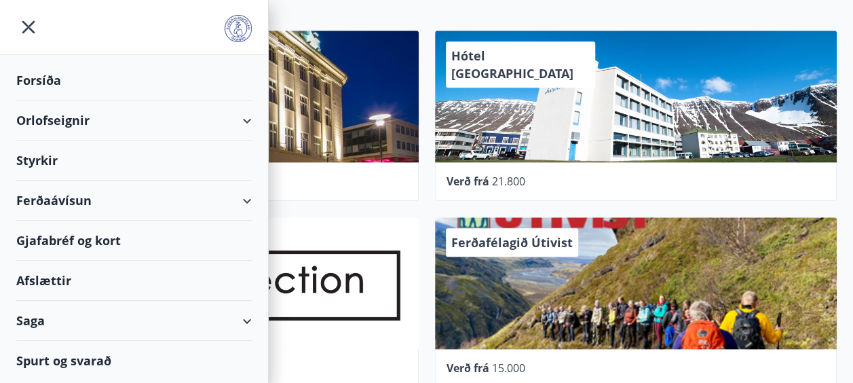
click at [246, 118] on div "Orlofseignir" at bounding box center [133, 120] width 235 height 40
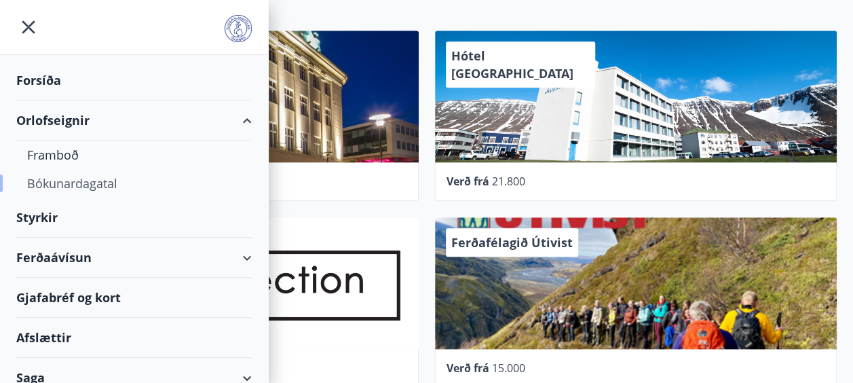
click at [87, 180] on div "Bókunardagatal" at bounding box center [134, 183] width 214 height 28
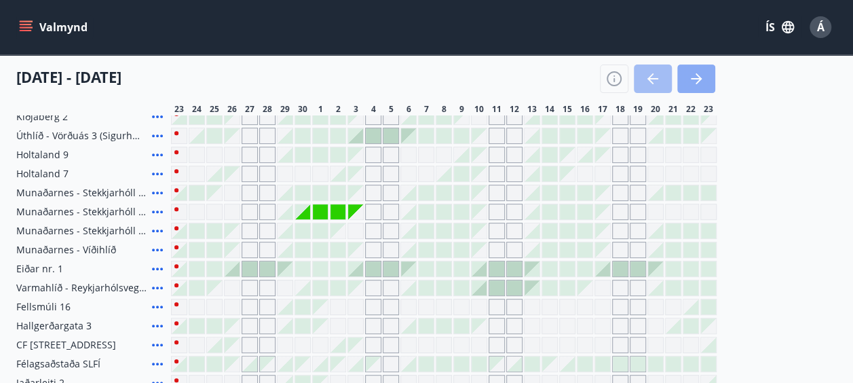
scroll to position [370, 0]
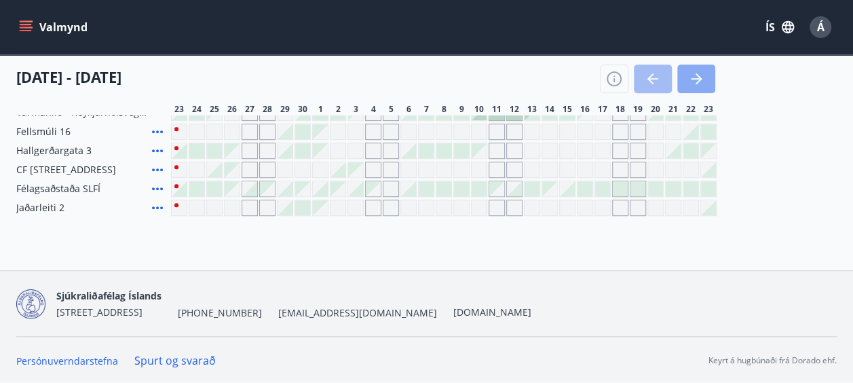
click at [698, 78] on icon "button" at bounding box center [696, 78] width 11 height 1
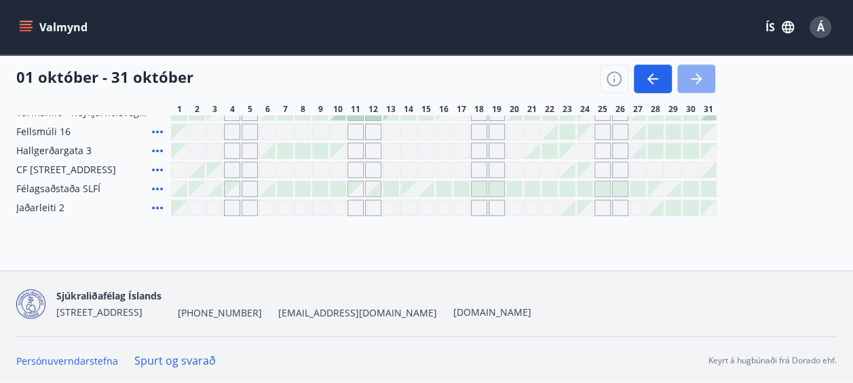
click at [692, 74] on icon "button" at bounding box center [696, 79] width 16 height 16
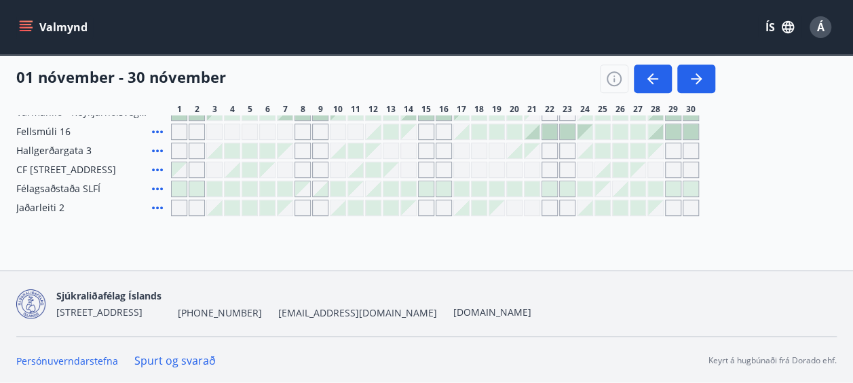
drag, startPoint x: 695, startPoint y: 71, endPoint x: 540, endPoint y: 310, distance: 285.5
drag, startPoint x: 540, startPoint y: 310, endPoint x: 546, endPoint y: 328, distance: 19.1
click at [546, 328] on div "Sjúkraliðafélag Íslands Grensásvegi 16, 108 Reykjavík +354 553-9494 slfi@slfi.i…" at bounding box center [426, 303] width 820 height 65
click at [695, 75] on icon "button" at bounding box center [696, 79] width 16 height 16
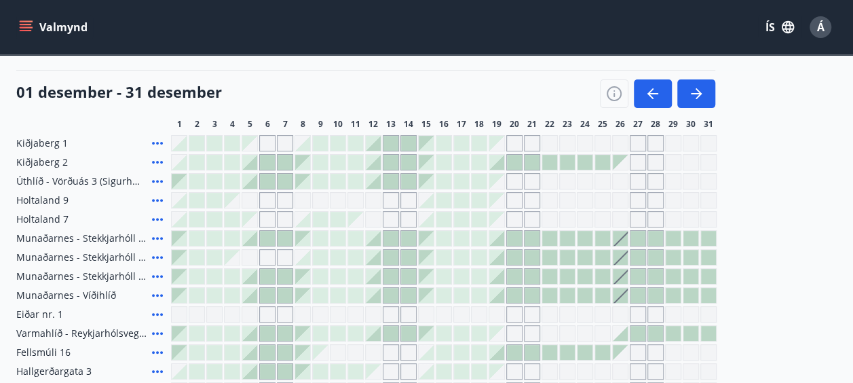
scroll to position [122, 0]
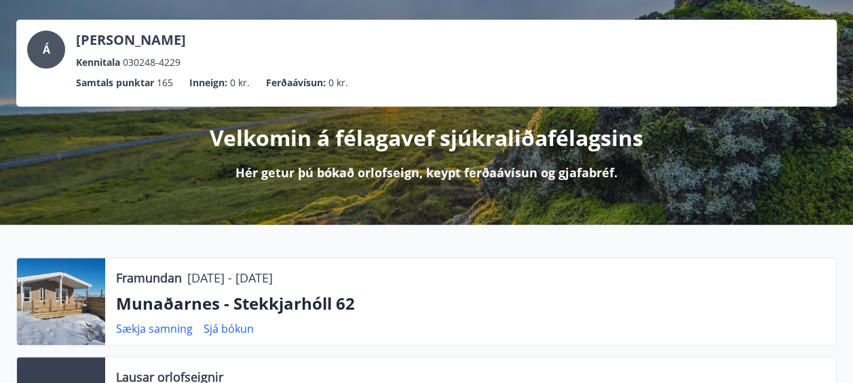
scroll to position [48, 0]
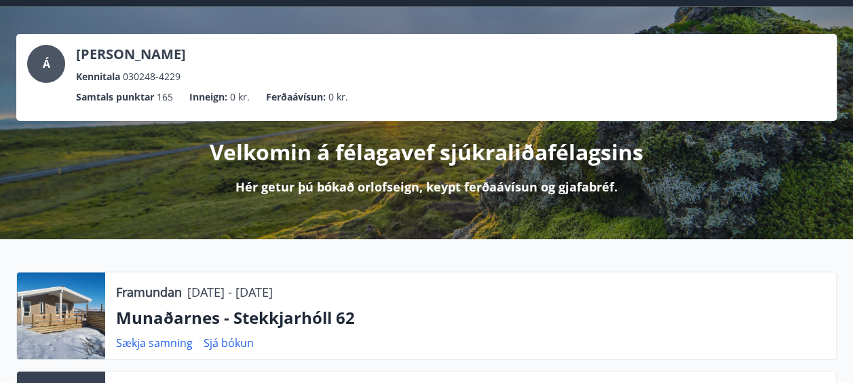
click at [77, 315] on div at bounding box center [61, 315] width 88 height 87
click at [214, 339] on link "Sjá bókun" at bounding box center [229, 342] width 50 height 15
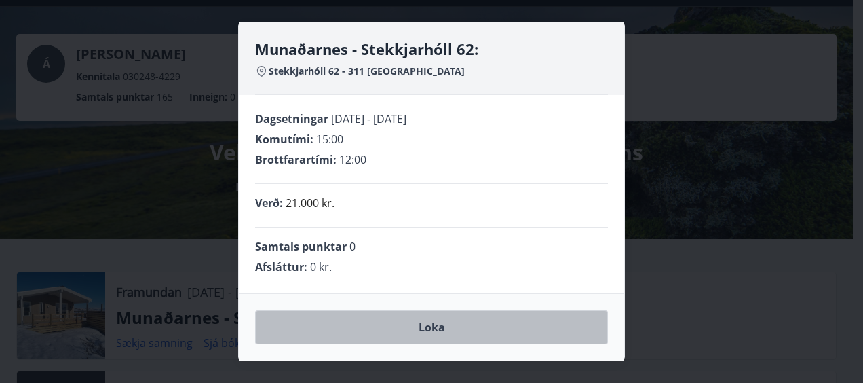
click at [429, 324] on button "Loka" at bounding box center [431, 327] width 353 height 34
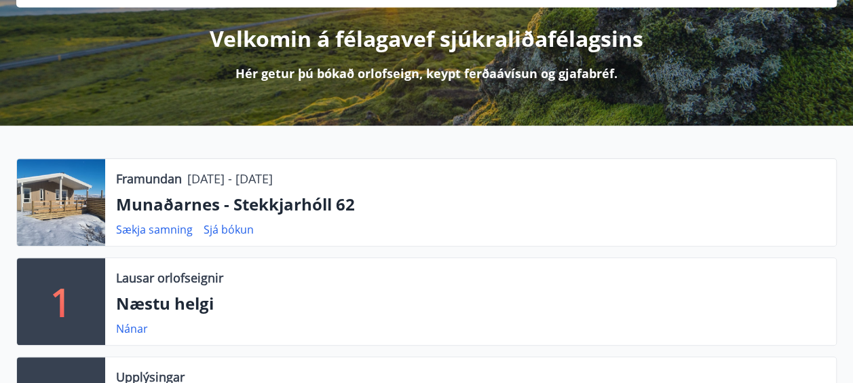
scroll to position [157, 0]
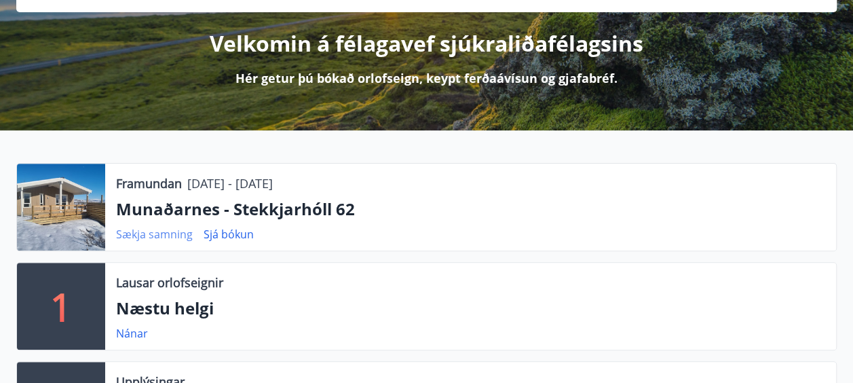
click at [159, 231] on link "Sækja samning" at bounding box center [154, 234] width 77 height 15
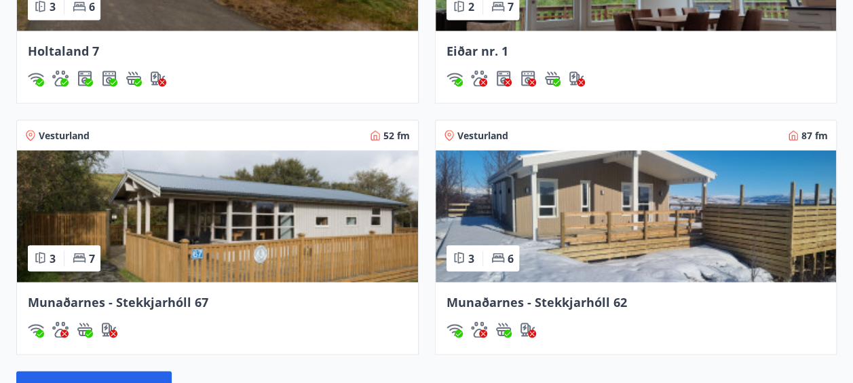
scroll to position [1242, 0]
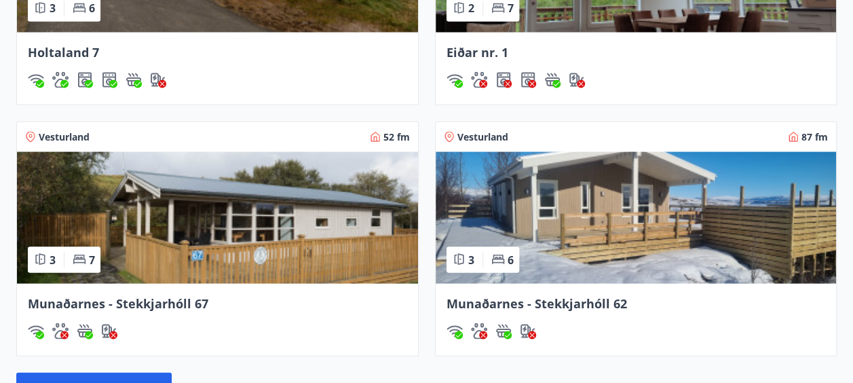
click at [594, 210] on img at bounding box center [636, 217] width 401 height 132
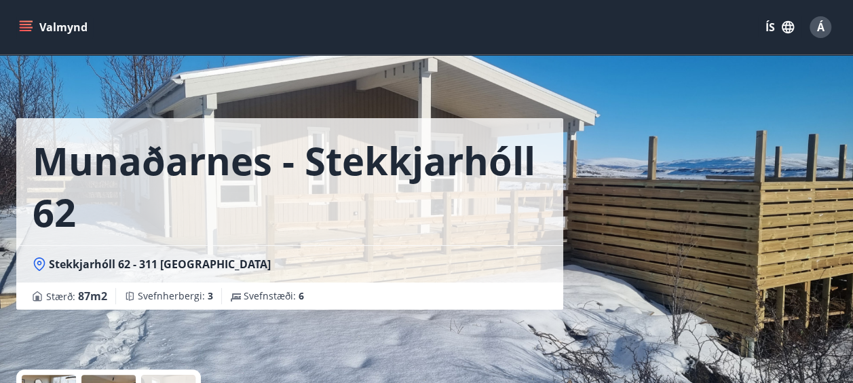
click at [38, 261] on icon at bounding box center [39, 263] width 5 height 5
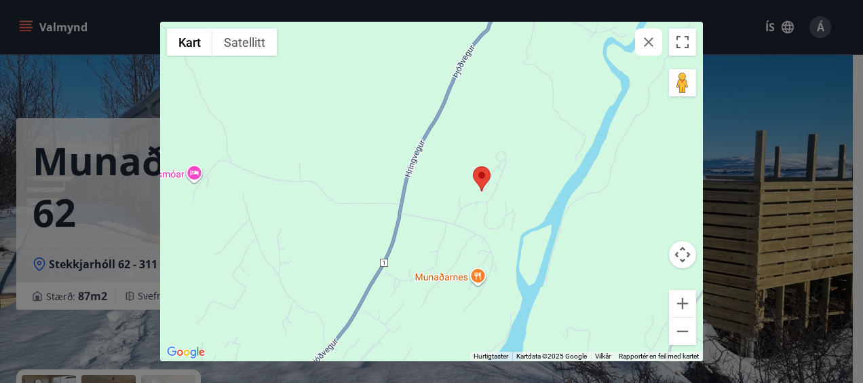
drag, startPoint x: 575, startPoint y: 218, endPoint x: 382, endPoint y: 247, distance: 194.8
click at [382, 247] on div at bounding box center [431, 191] width 543 height 339
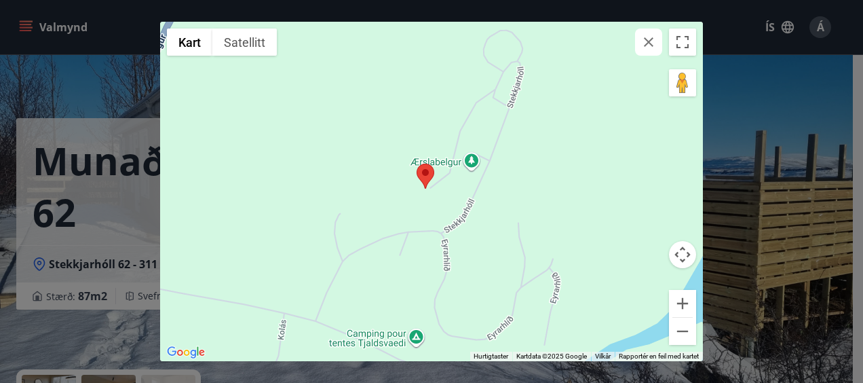
drag, startPoint x: 590, startPoint y: 140, endPoint x: 539, endPoint y: 214, distance: 89.8
click at [539, 214] on div at bounding box center [431, 191] width 543 height 339
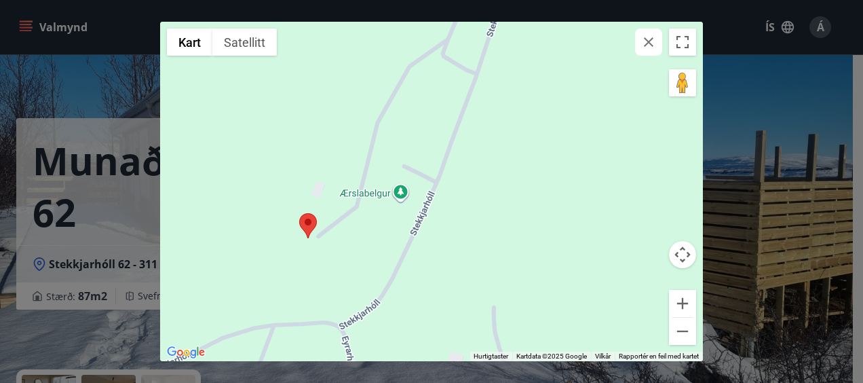
drag, startPoint x: 496, startPoint y: 160, endPoint x: 478, endPoint y: 216, distance: 59.0
click at [478, 216] on div at bounding box center [431, 191] width 543 height 339
drag, startPoint x: 855, startPoint y: 223, endPoint x: 848, endPoint y: 201, distance: 22.7
click at [848, 201] on div "← Flytt mot venstre → Flytt mot høyre ↑ Flytt opp ↓ Flytt ned + Zoom inn - Zoom…" at bounding box center [431, 191] width 863 height 383
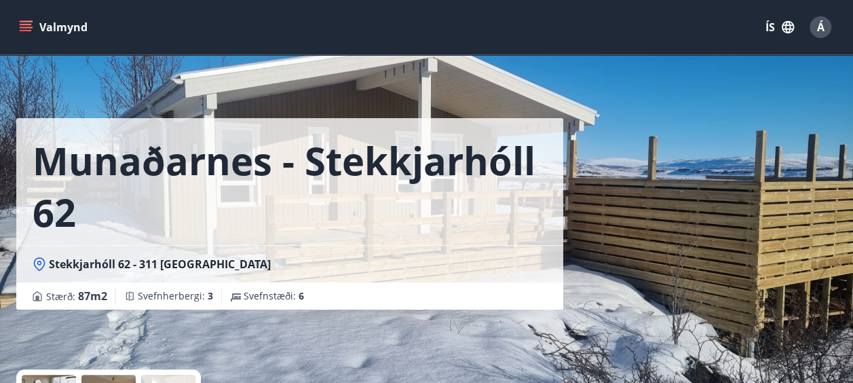
click at [37, 260] on icon at bounding box center [40, 264] width 14 height 14
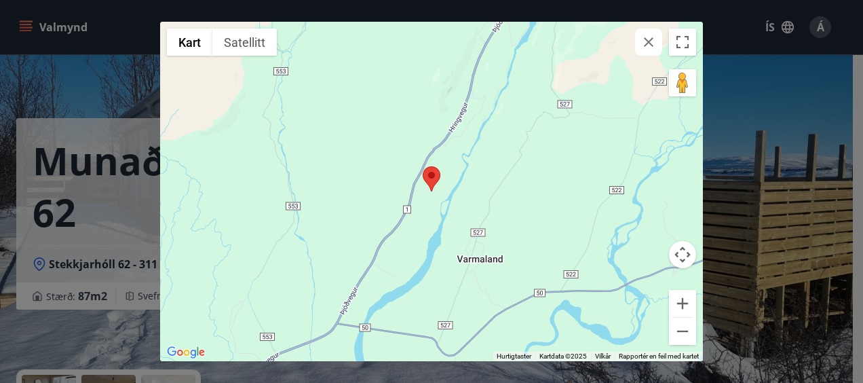
drag, startPoint x: 856, startPoint y: 175, endPoint x: 850, endPoint y: 155, distance: 21.1
click at [850, 155] on div "← Flytt mot venstre → Flytt mot høyre ↑ Flytt opp ↓ Flytt ned + Zoom inn - Zoom…" at bounding box center [431, 191] width 863 height 383
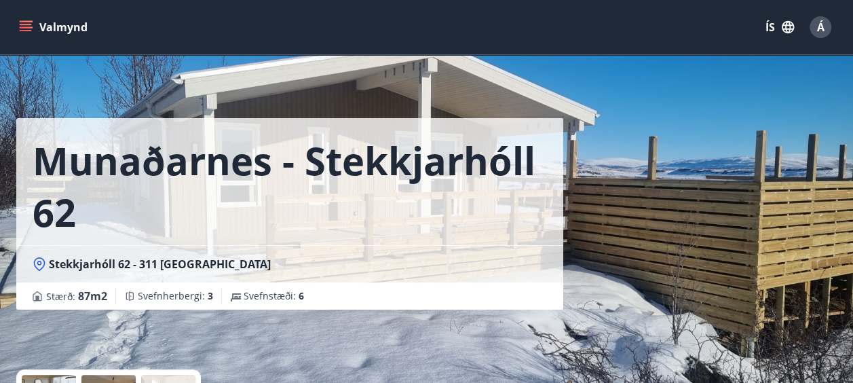
click at [40, 259] on icon at bounding box center [40, 264] width 14 height 14
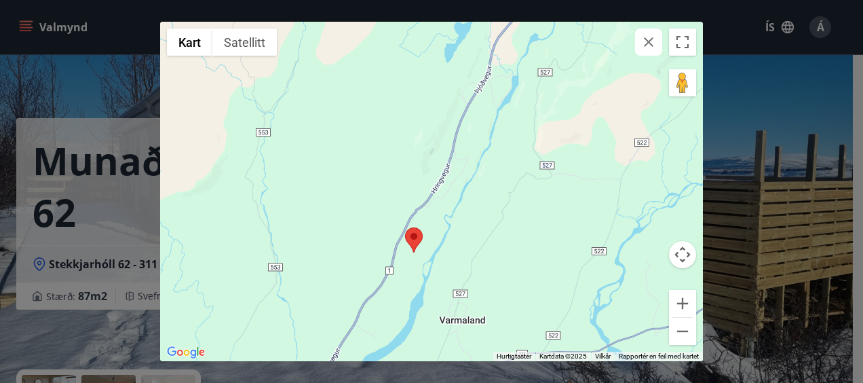
drag, startPoint x: 588, startPoint y: 188, endPoint x: 569, endPoint y: 250, distance: 65.3
click at [569, 250] on div at bounding box center [431, 191] width 543 height 339
click at [679, 299] on button "Zoom inn" at bounding box center [682, 303] width 27 height 27
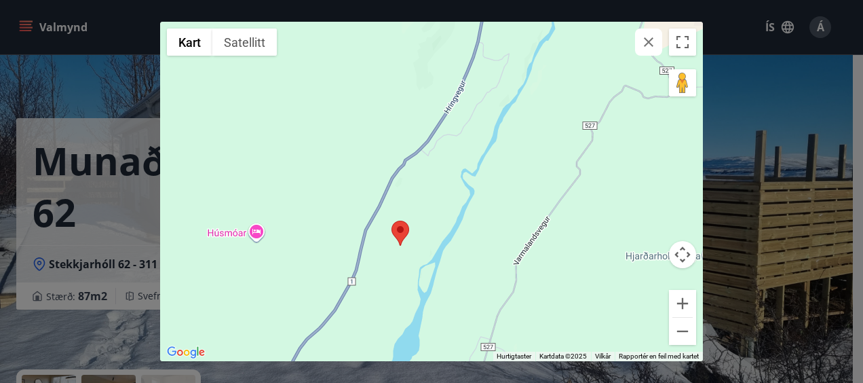
drag, startPoint x: 536, startPoint y: 264, endPoint x: 548, endPoint y: 168, distance: 97.1
click at [548, 168] on div at bounding box center [431, 191] width 543 height 339
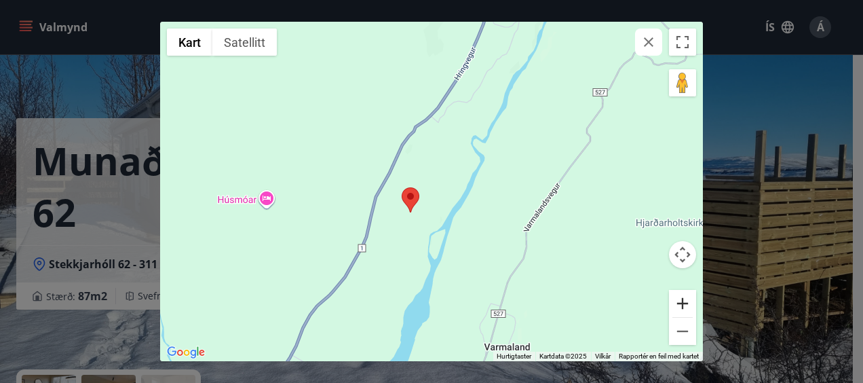
click at [682, 301] on button "Zoom inn" at bounding box center [682, 303] width 27 height 27
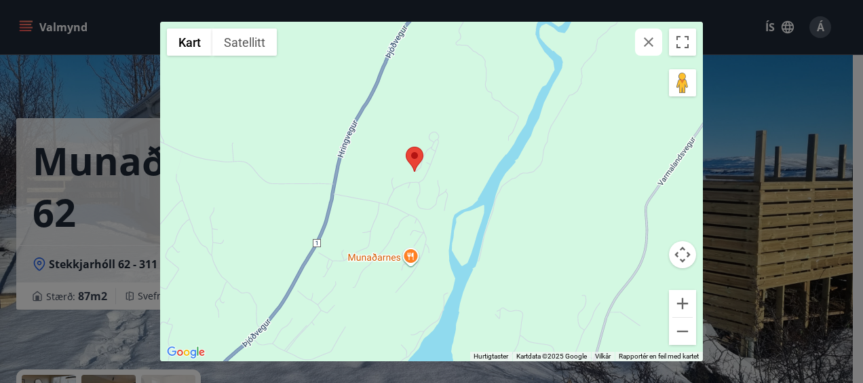
drag, startPoint x: 609, startPoint y: 189, endPoint x: 634, endPoint y: 125, distance: 68.3
click at [634, 125] on div at bounding box center [431, 191] width 543 height 339
click at [683, 300] on button "Zoom inn" at bounding box center [682, 303] width 27 height 27
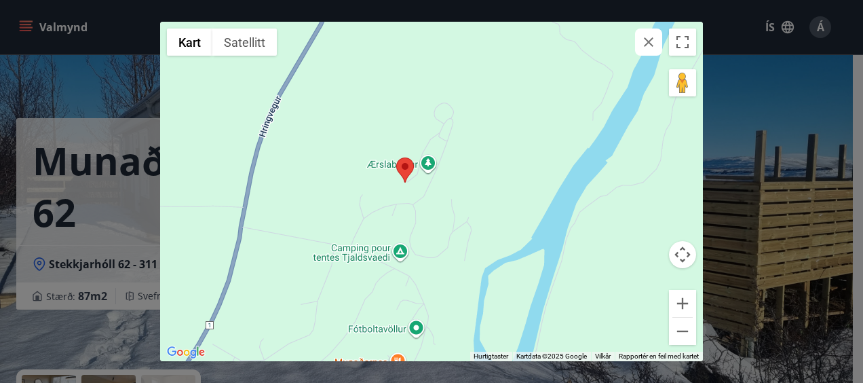
drag, startPoint x: 582, startPoint y: 171, endPoint x: 590, endPoint y: 205, distance: 34.9
click at [590, 205] on div at bounding box center [431, 191] width 543 height 339
click at [683, 301] on button "Zoom inn" at bounding box center [682, 303] width 27 height 27
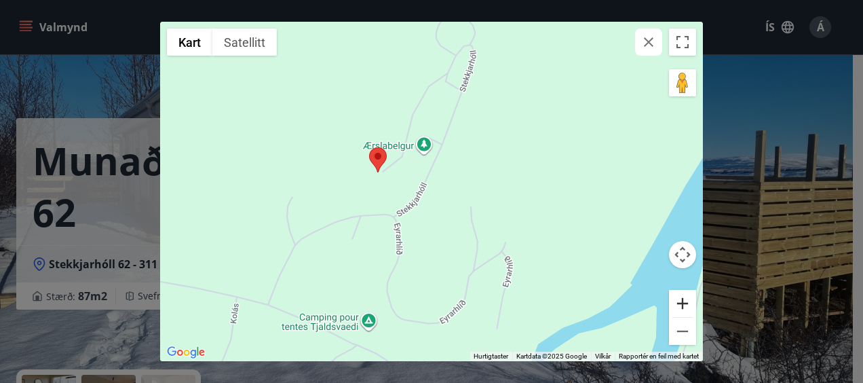
click at [683, 301] on button "Zoom inn" at bounding box center [682, 303] width 27 height 27
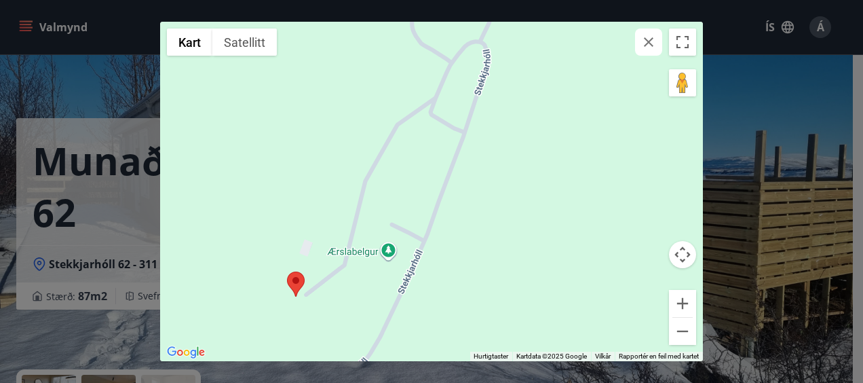
drag, startPoint x: 570, startPoint y: 120, endPoint x: 540, endPoint y: 265, distance: 147.6
click at [540, 265] on div at bounding box center [431, 191] width 543 height 339
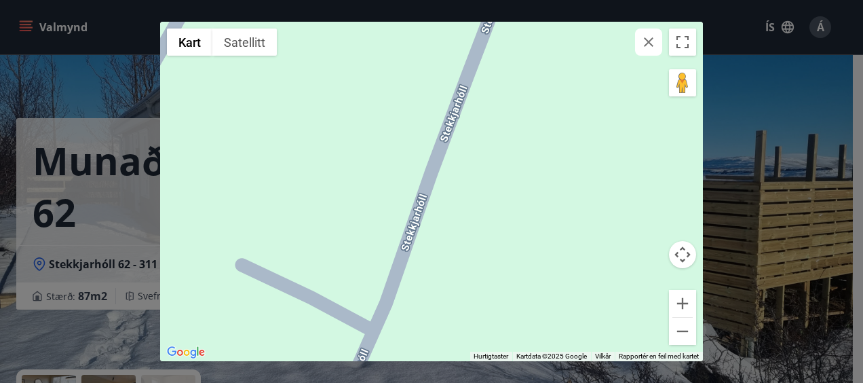
drag, startPoint x: 540, startPoint y: 194, endPoint x: 705, endPoint y: 167, distance: 167.1
click at [705, 167] on div "← Flytt mot venstre → Flytt mot høyre ↑ Flytt opp ↓ Flytt ned + Zoom inn - Zoom…" at bounding box center [431, 191] width 863 height 383
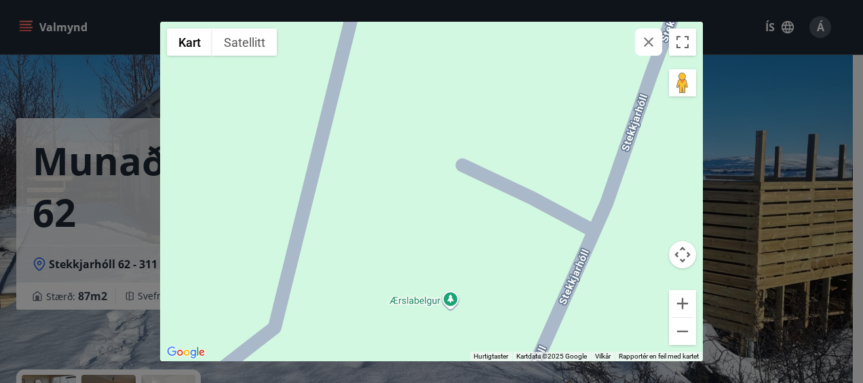
drag, startPoint x: 516, startPoint y: 311, endPoint x: 731, endPoint y: 208, distance: 238.5
click at [731, 208] on div "← Flytt mot venstre → Flytt mot høyre ↑ Flytt opp ↓ Flytt ned + Zoom inn - Zoom…" at bounding box center [431, 191] width 863 height 383
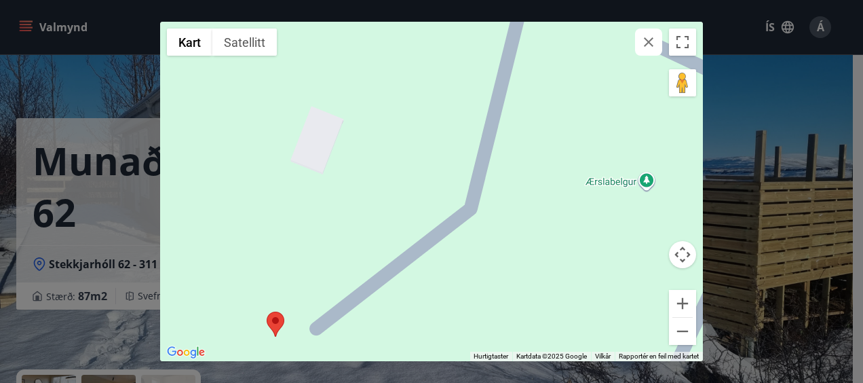
drag, startPoint x: 463, startPoint y: 218, endPoint x: 662, endPoint y: 96, distance: 232.7
click at [662, 96] on div at bounding box center [431, 191] width 543 height 339
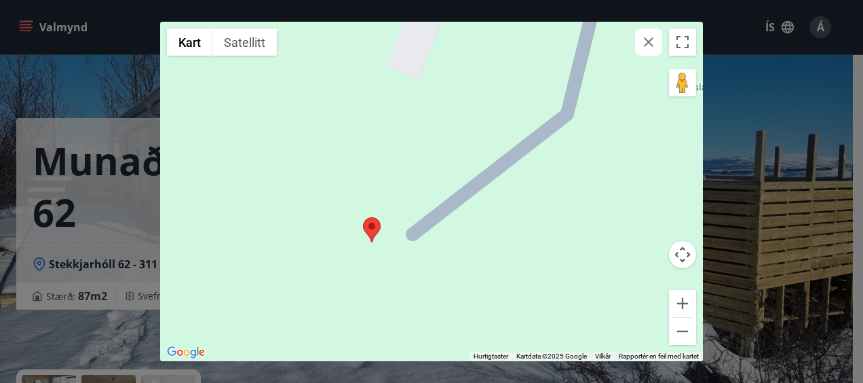
drag, startPoint x: 415, startPoint y: 314, endPoint x: 512, endPoint y: 218, distance: 136.7
click at [512, 218] on div at bounding box center [431, 191] width 543 height 339
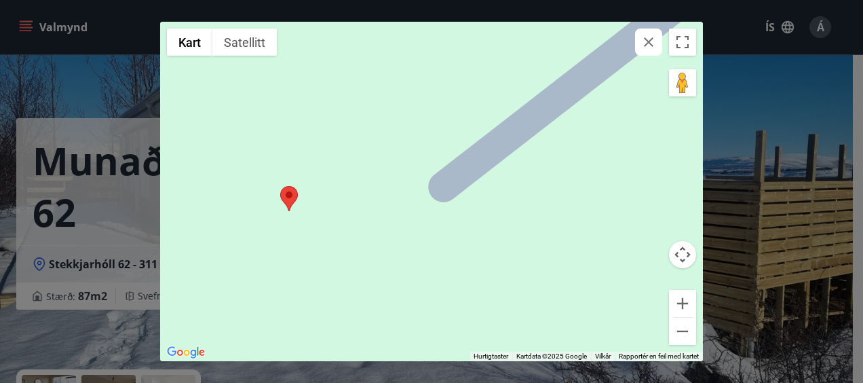
drag, startPoint x: 370, startPoint y: 275, endPoint x: 711, endPoint y: 173, distance: 355.7
click at [711, 173] on div "← Flytt mot venstre → Flytt mot høyre ↑ Flytt opp ↓ Flytt ned + Zoom inn - Zoom…" at bounding box center [431, 191] width 863 height 383
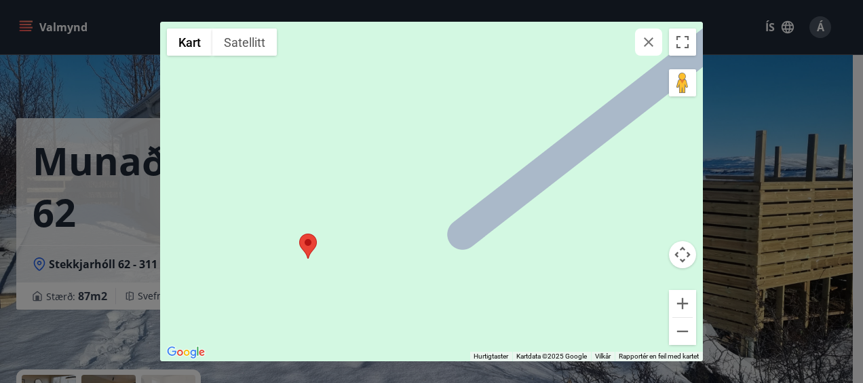
drag, startPoint x: 403, startPoint y: 271, endPoint x: 423, endPoint y: 320, distance: 52.3
click at [423, 320] on div at bounding box center [431, 191] width 543 height 339
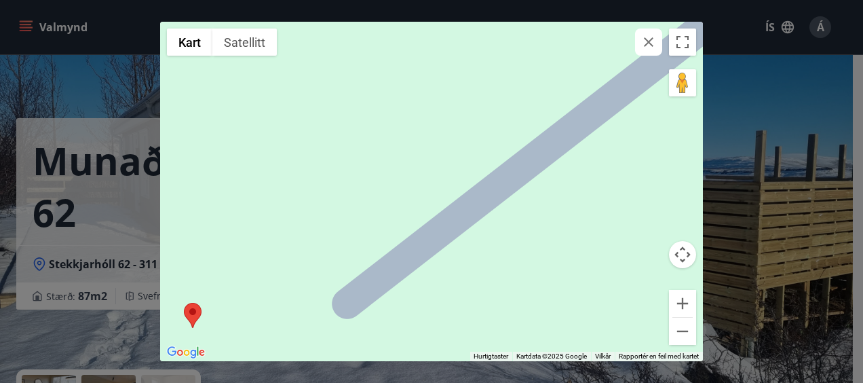
drag, startPoint x: 558, startPoint y: 283, endPoint x: 434, endPoint y: 356, distance: 143.6
click at [434, 356] on div at bounding box center [431, 191] width 543 height 339
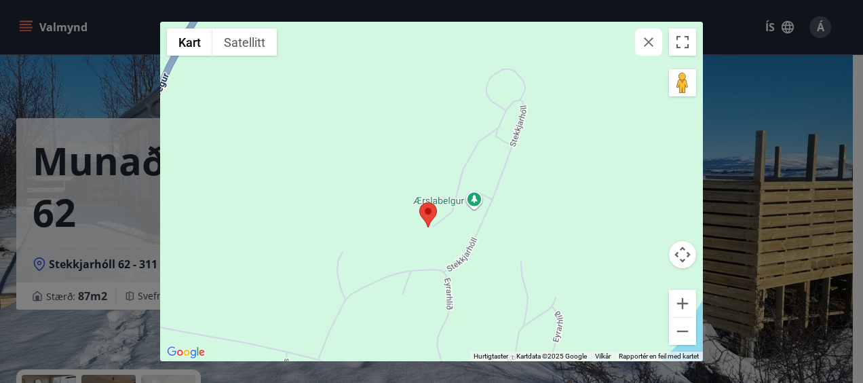
drag, startPoint x: 587, startPoint y: 256, endPoint x: 593, endPoint y: 136, distance: 120.9
click at [593, 136] on div at bounding box center [431, 191] width 543 height 339
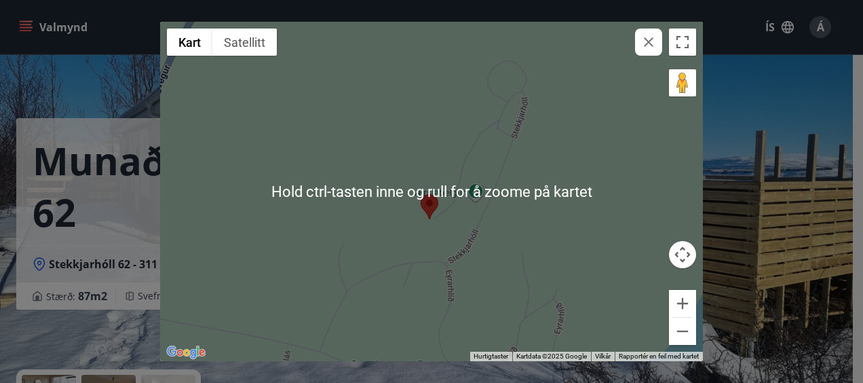
click at [531, 236] on div at bounding box center [431, 191] width 543 height 339
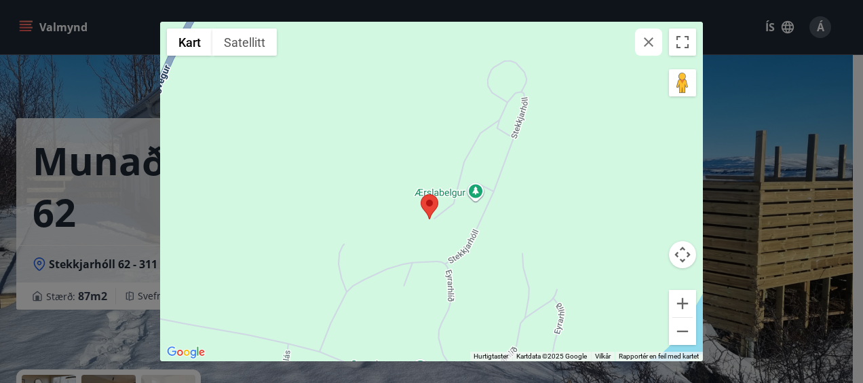
click at [22, 23] on div "← Flytt mot venstre → Flytt mot høyre ↑ Flytt opp ↓ Flytt ned + Zoom inn - Zoom…" at bounding box center [431, 191] width 863 height 383
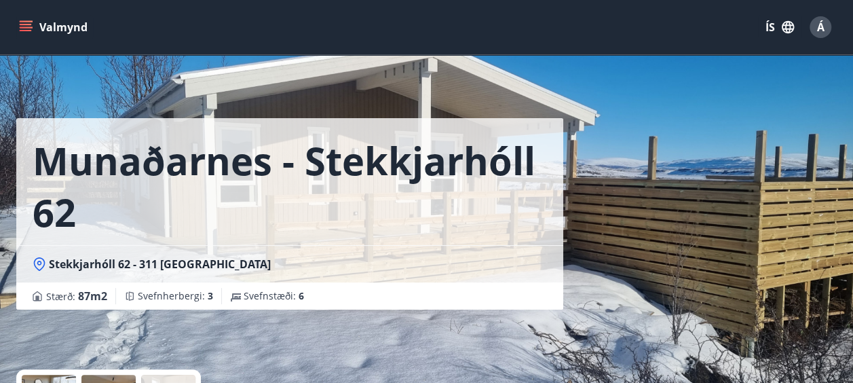
click at [22, 22] on icon "menu" at bounding box center [27, 21] width 15 height 1
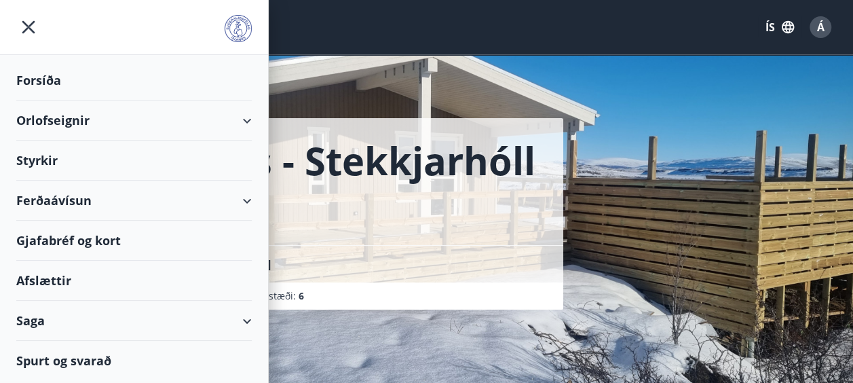
click at [59, 115] on div "Orlofseignir" at bounding box center [133, 120] width 235 height 40
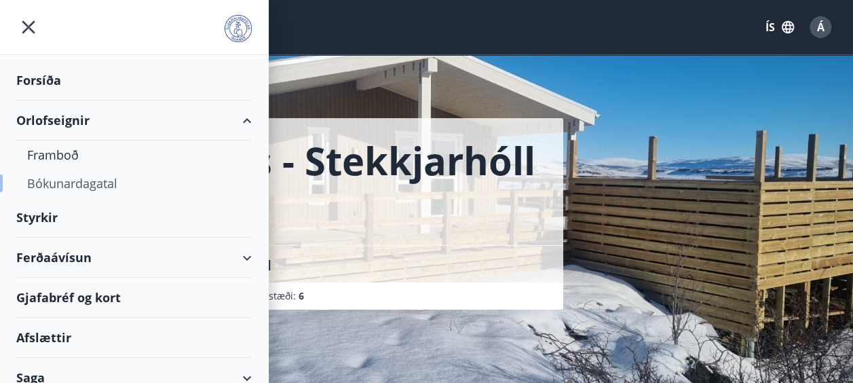
click at [90, 179] on div "Bókunardagatal" at bounding box center [134, 183] width 214 height 28
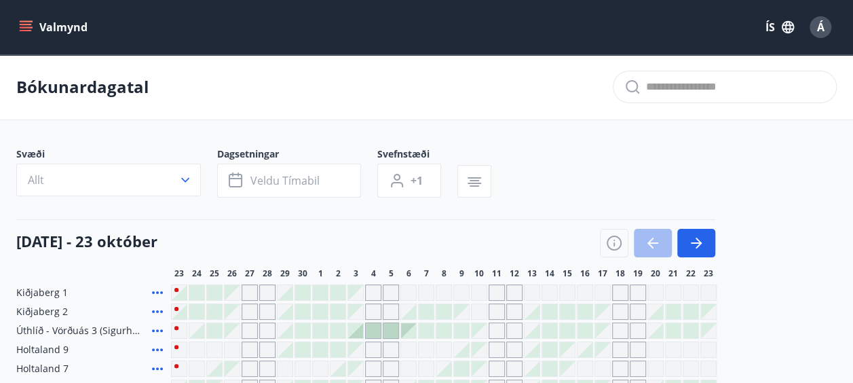
scroll to position [111, 0]
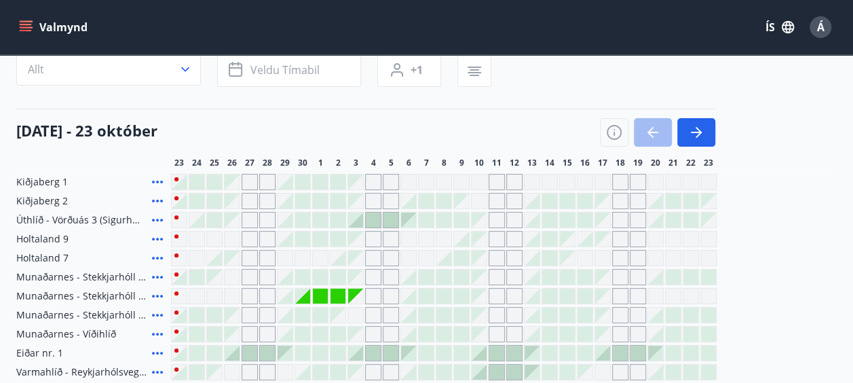
click at [155, 312] on icon at bounding box center [157, 315] width 16 height 16
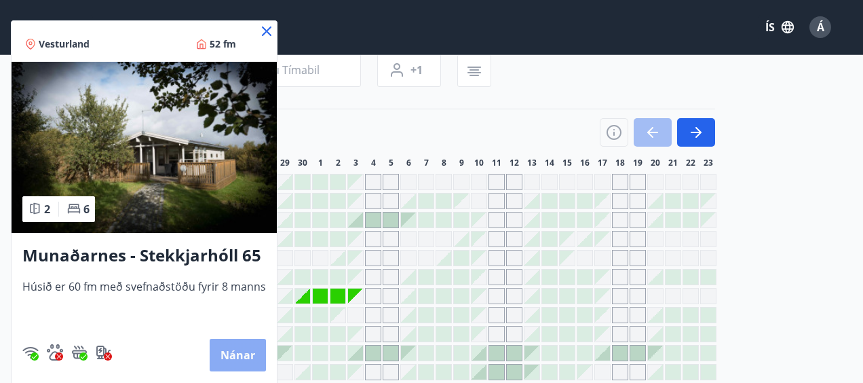
click at [235, 351] on button "Nánar" at bounding box center [238, 355] width 56 height 33
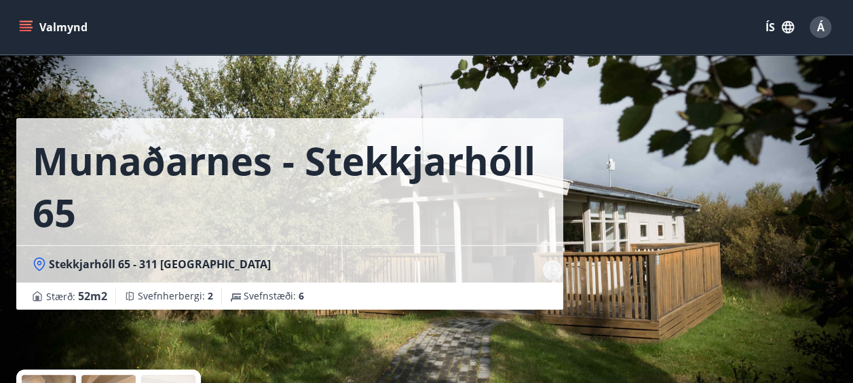
click at [37, 258] on icon at bounding box center [40, 264] width 12 height 14
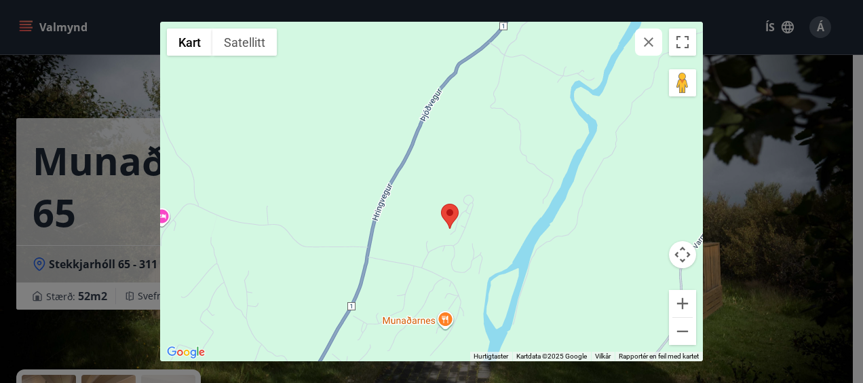
drag, startPoint x: 524, startPoint y: 151, endPoint x: 517, endPoint y: 288, distance: 136.5
click at [517, 288] on div at bounding box center [431, 191] width 543 height 339
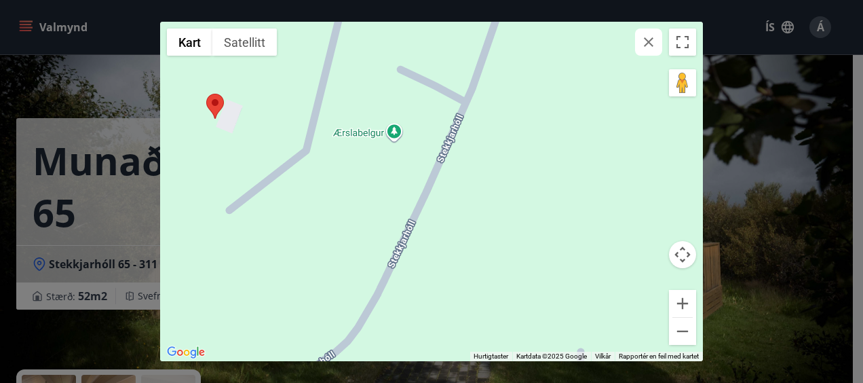
drag, startPoint x: 360, startPoint y: 215, endPoint x: 659, endPoint y: 417, distance: 361.1
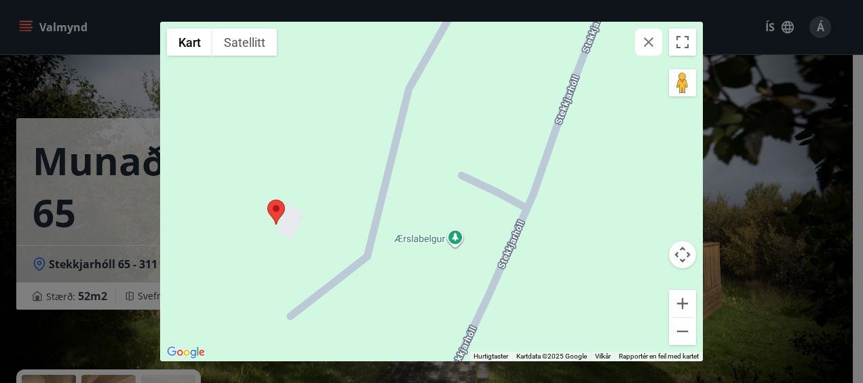
drag, startPoint x: 550, startPoint y: 248, endPoint x: 612, endPoint y: 356, distance: 124.6
click at [612, 356] on div "Hold ctrl-tasten inne og rull for å zoome på kartet Kart Terreng Satellitt Etik…" at bounding box center [431, 191] width 543 height 339
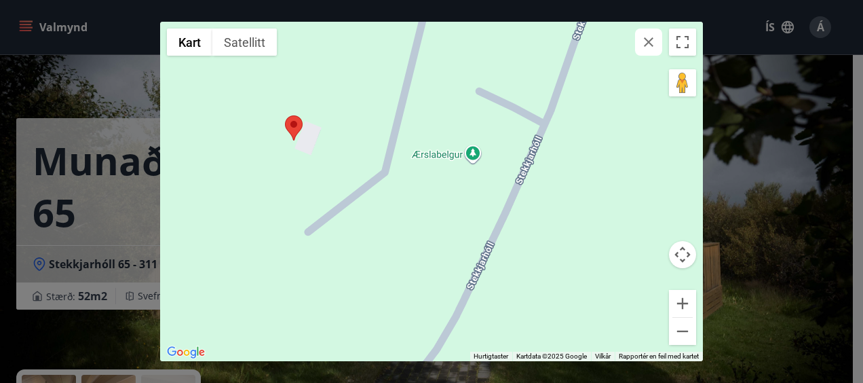
drag, startPoint x: 457, startPoint y: 206, endPoint x: 474, endPoint y: 128, distance: 80.5
click at [474, 128] on div at bounding box center [431, 191] width 543 height 339
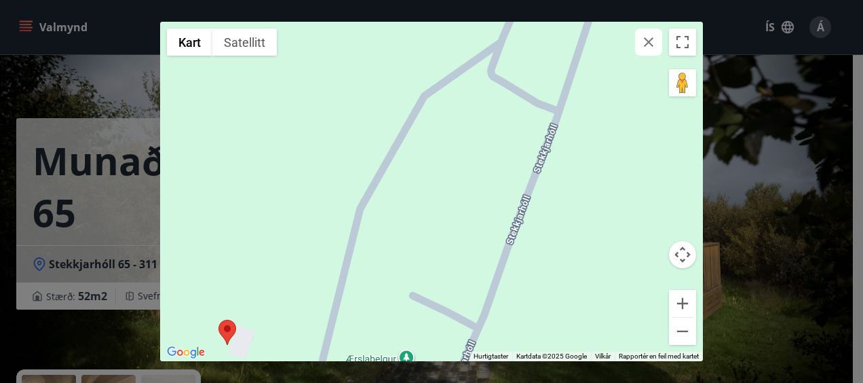
drag, startPoint x: 480, startPoint y: 101, endPoint x: 413, endPoint y: 299, distance: 208.8
click at [413, 299] on div at bounding box center [431, 191] width 543 height 339
